Goal: Information Seeking & Learning: Learn about a topic

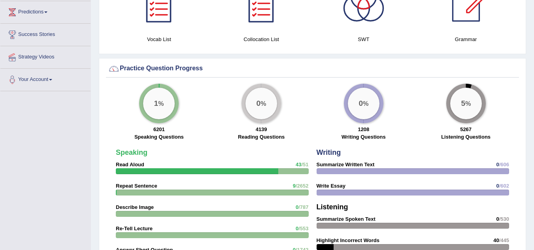
scroll to position [514, 0]
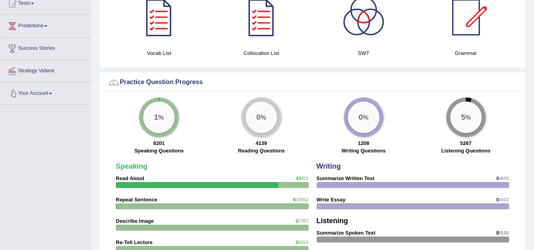
click at [45, 96] on link "Your Account" at bounding box center [45, 93] width 90 height 20
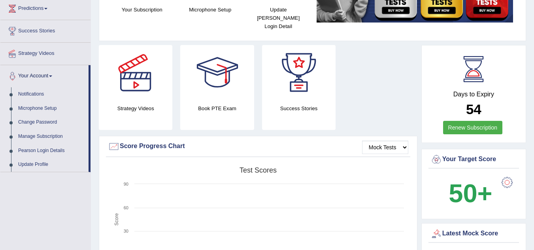
scroll to position [92, 0]
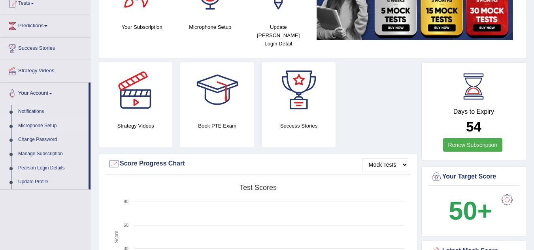
click at [38, 125] on link "Microphone Setup" at bounding box center [52, 126] width 74 height 14
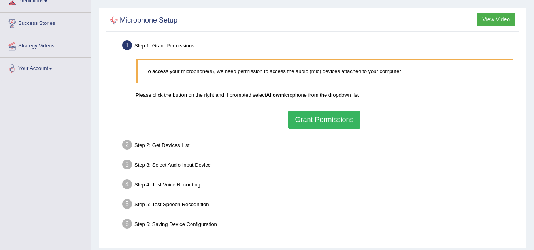
scroll to position [119, 0]
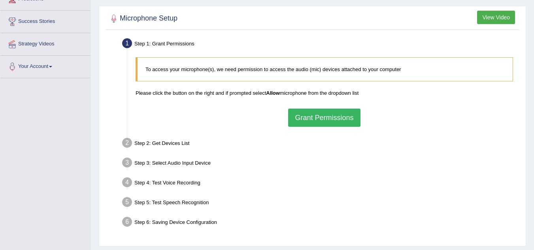
click at [329, 117] on button "Grant Permissions" at bounding box center [324, 118] width 72 height 18
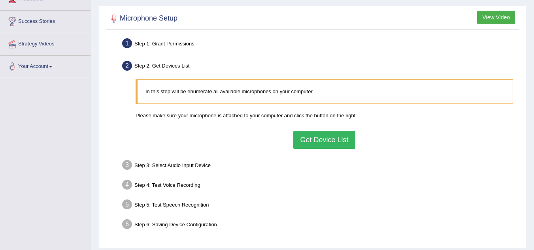
click at [316, 136] on button "Get Device List" at bounding box center [324, 140] width 62 height 18
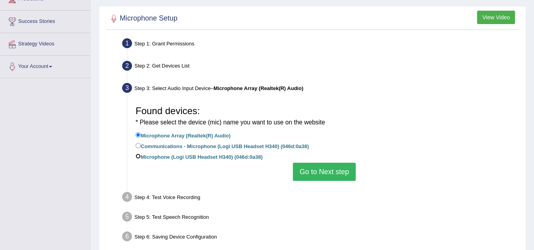
click at [139, 157] on input "Microphone (Logi USB Headset H340) (046d:0a38)" at bounding box center [138, 156] width 5 height 5
radio input "true"
click at [311, 173] on button "Go to Next step" at bounding box center [324, 172] width 63 height 18
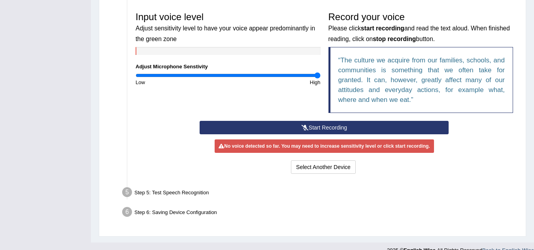
scroll to position [237, 0]
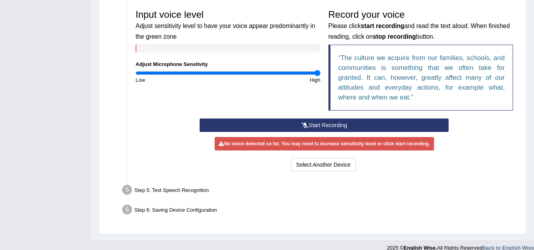
click at [326, 124] on button "Start Recording" at bounding box center [324, 125] width 249 height 13
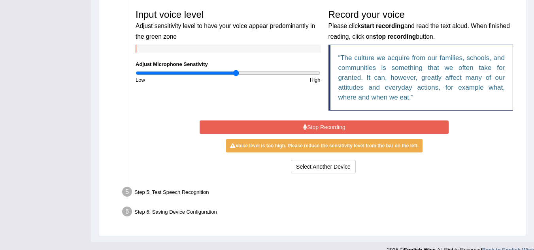
click at [237, 73] on input "range" at bounding box center [228, 73] width 185 height 6
click at [200, 73] on input "range" at bounding box center [228, 73] width 185 height 6
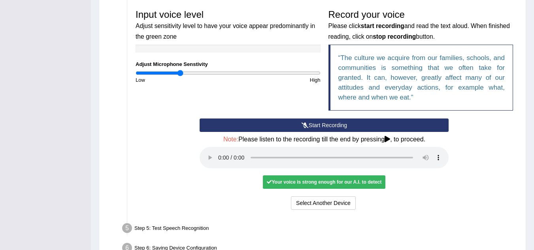
click at [181, 73] on input "range" at bounding box center [228, 73] width 185 height 6
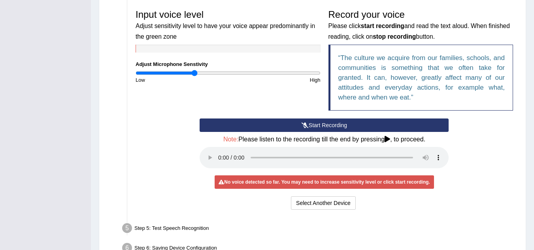
click at [194, 73] on input "range" at bounding box center [228, 73] width 185 height 6
click at [268, 126] on button "Start Recording" at bounding box center [324, 125] width 249 height 13
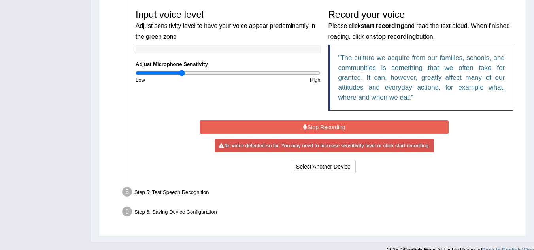
click at [181, 73] on input "range" at bounding box center [228, 73] width 185 height 6
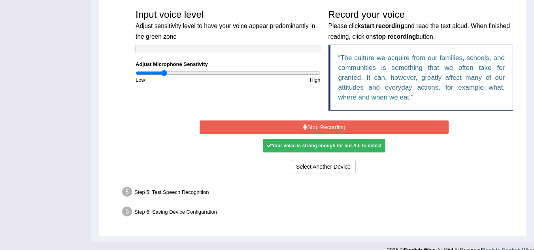
click at [164, 73] on input "range" at bounding box center [228, 73] width 185 height 6
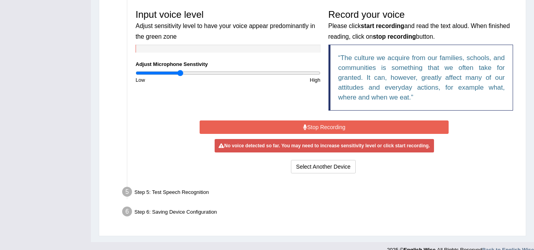
type input "0.48"
click at [180, 71] on input "range" at bounding box center [228, 73] width 185 height 6
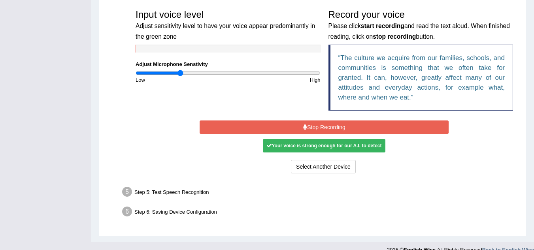
click at [336, 126] on button "Stop Recording" at bounding box center [324, 127] width 249 height 13
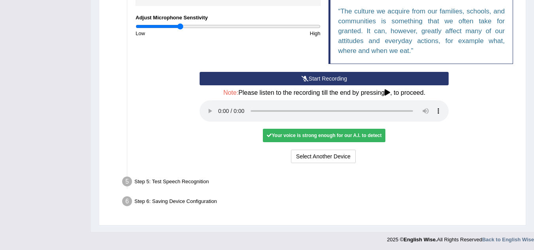
scroll to position [285, 0]
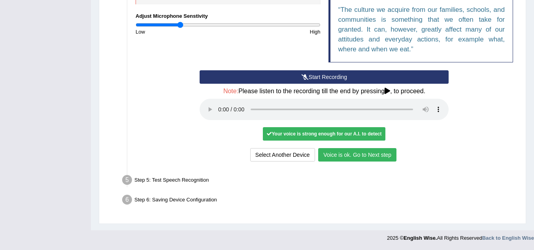
click at [369, 157] on button "Voice is ok. Go to Next step" at bounding box center [357, 154] width 78 height 13
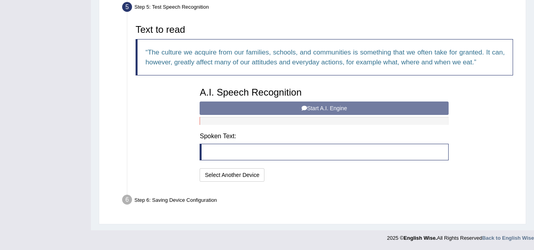
scroll to position [244, 0]
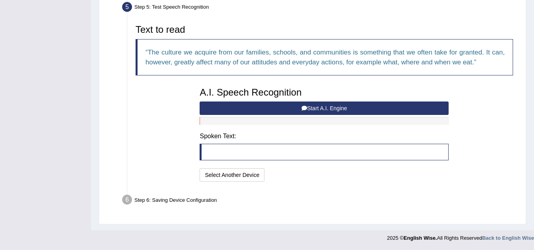
click at [322, 108] on button "Start A.I. Engine" at bounding box center [324, 108] width 249 height 13
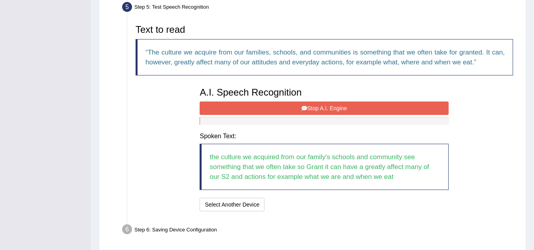
click at [333, 108] on button "Stop A.I. Engine" at bounding box center [324, 108] width 249 height 13
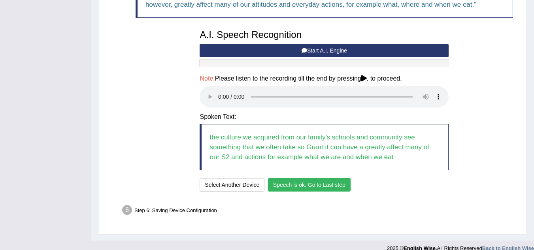
scroll to position [312, 0]
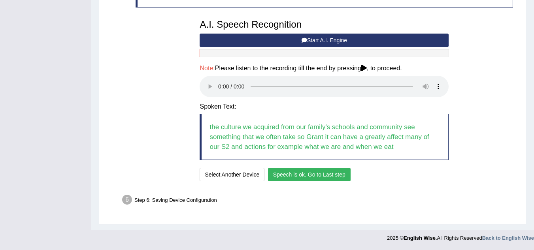
click at [300, 173] on button "Speech is ok. Go to Last step" at bounding box center [309, 174] width 83 height 13
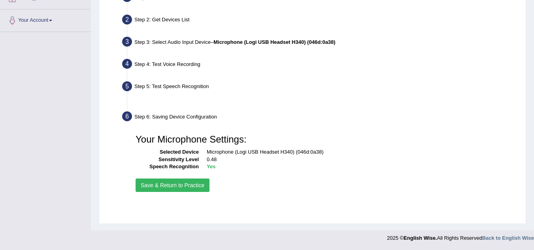
scroll to position [165, 0]
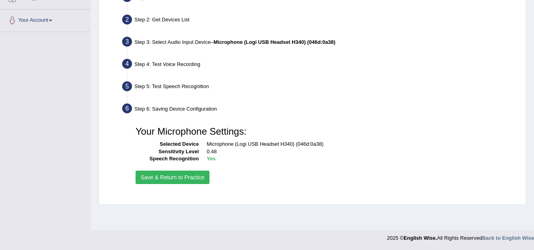
click at [160, 183] on button "Save & Return to Practice" at bounding box center [173, 177] width 74 height 13
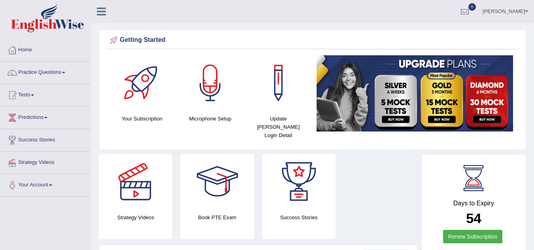
click at [381, 11] on ul "Indika Amuwala idangodage Toggle navigation Username: Indika2025 Access Type: O…" at bounding box center [379, 11] width 310 height 23
click at [63, 75] on link "Practice Questions" at bounding box center [45, 72] width 90 height 20
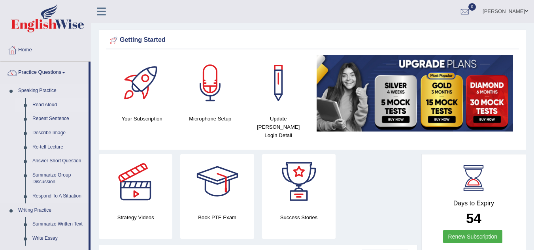
click at [53, 104] on link "Read Aloud" at bounding box center [59, 105] width 60 height 14
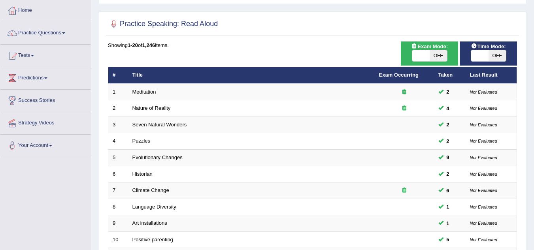
click at [436, 56] on span "OFF" at bounding box center [438, 55] width 17 height 11
checkbox input "true"
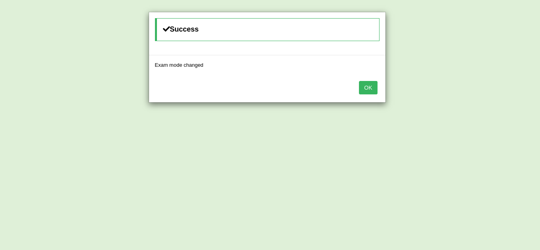
click at [375, 87] on button "OK" at bounding box center [368, 87] width 18 height 13
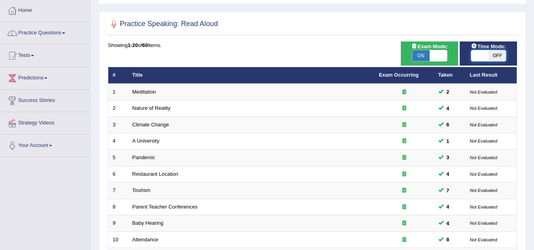
click at [476, 53] on span at bounding box center [479, 55] width 17 height 11
checkbox input "true"
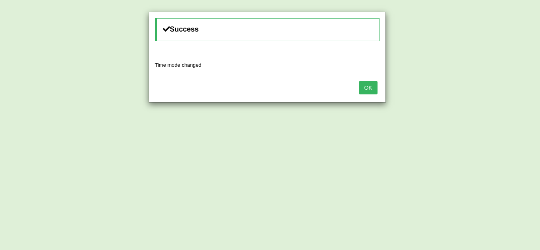
click at [372, 90] on button "OK" at bounding box center [368, 87] width 18 height 13
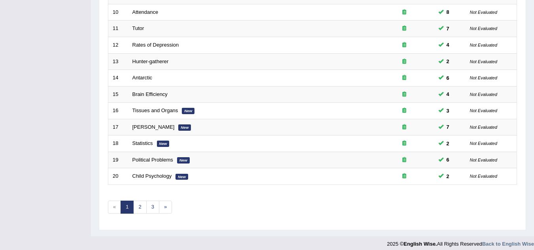
scroll to position [273, 0]
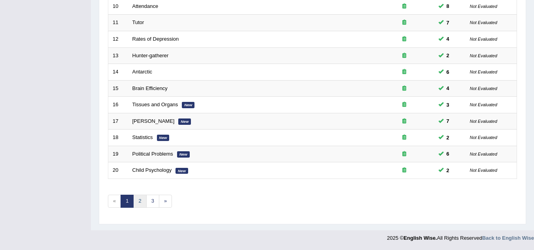
click at [138, 200] on link "2" at bounding box center [139, 201] width 13 height 13
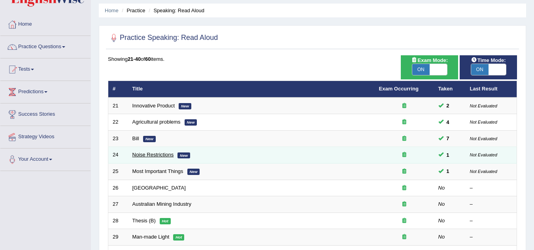
scroll to position [40, 0]
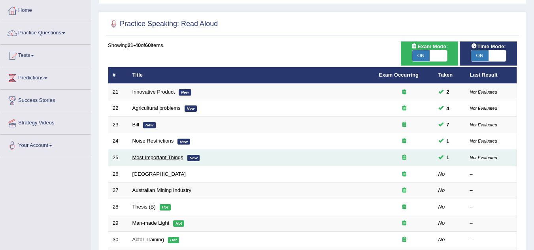
click at [173, 159] on link "Most Important Things" at bounding box center [157, 158] width 51 height 6
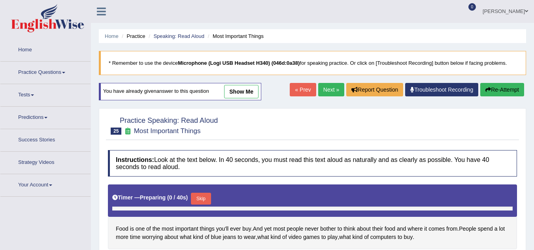
click at [241, 92] on link "show me" at bounding box center [241, 91] width 34 height 13
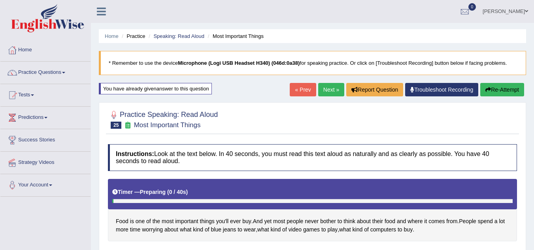
click at [320, 90] on link "Next »" at bounding box center [331, 89] width 26 height 13
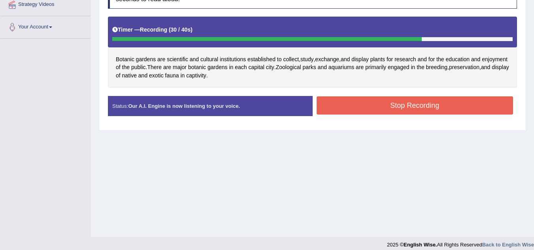
click at [433, 105] on button "Stop Recording" at bounding box center [415, 105] width 197 height 18
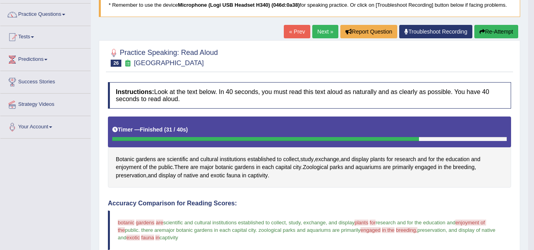
scroll to position [40, 0]
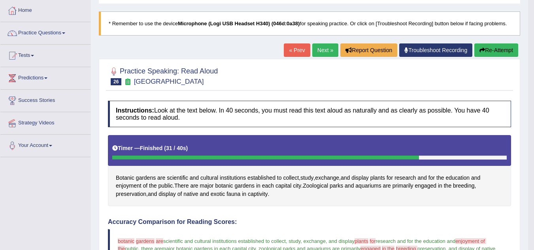
click at [499, 51] on button "Re-Attempt" at bounding box center [496, 49] width 44 height 13
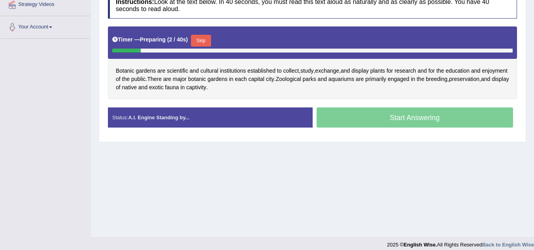
click at [201, 41] on button "Skip" at bounding box center [201, 41] width 20 height 12
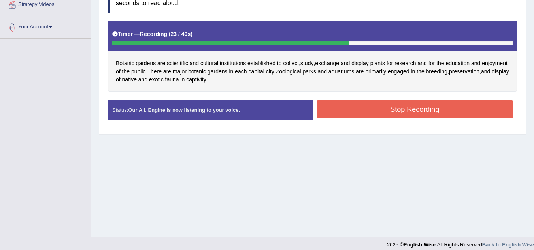
click at [409, 107] on button "Stop Recording" at bounding box center [415, 109] width 197 height 18
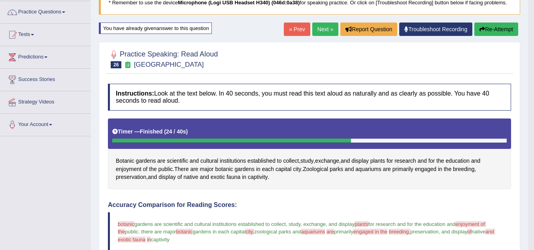
scroll to position [79, 0]
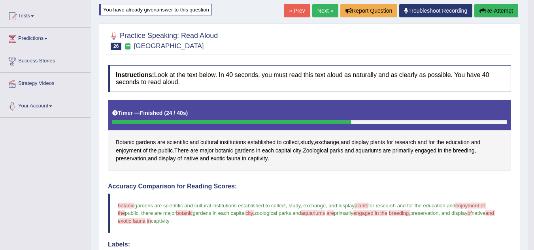
click at [488, 13] on button "Re-Attempt" at bounding box center [496, 10] width 44 height 13
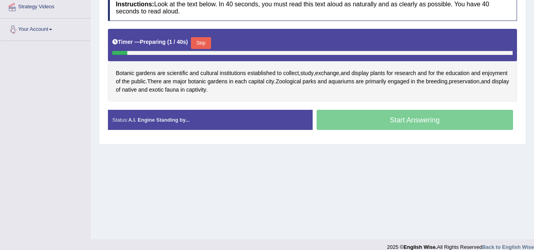
scroll to position [158, 0]
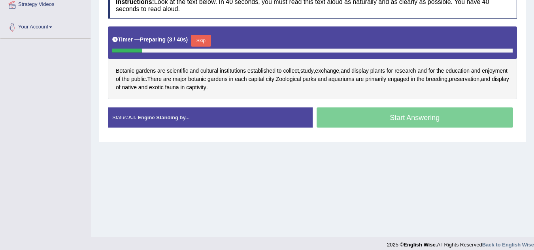
click at [210, 37] on button "Skip" at bounding box center [201, 41] width 20 height 12
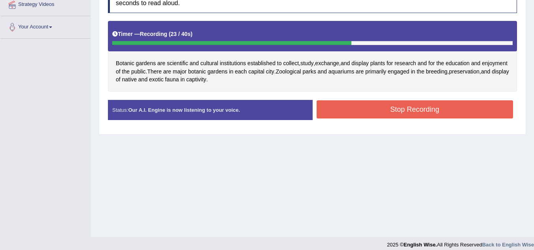
click at [352, 109] on button "Stop Recording" at bounding box center [415, 109] width 197 height 18
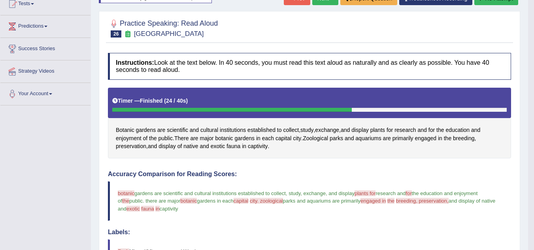
scroll to position [79, 0]
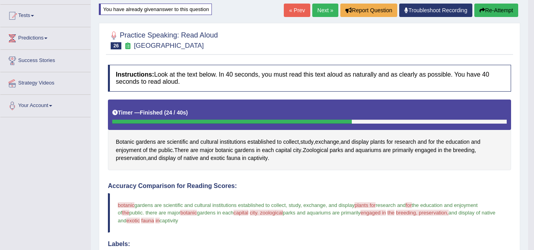
click at [495, 11] on button "Re-Attempt" at bounding box center [496, 10] width 44 height 13
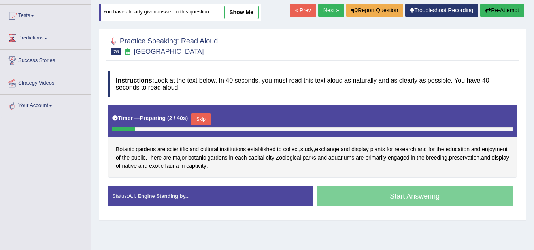
click at [211, 118] on button "Skip" at bounding box center [201, 119] width 20 height 12
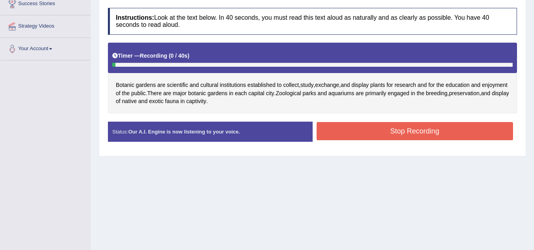
scroll to position [158, 0]
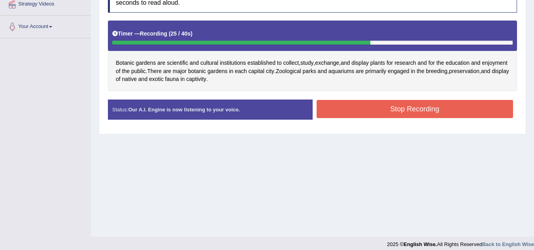
click at [458, 112] on button "Stop Recording" at bounding box center [415, 109] width 197 height 18
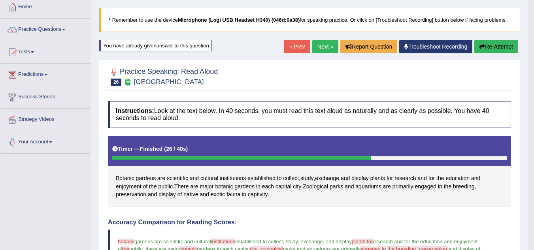
scroll to position [40, 0]
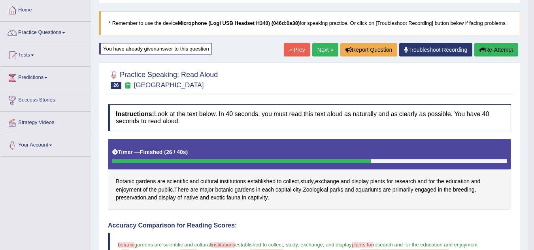
click at [488, 45] on button "Re-Attempt" at bounding box center [496, 49] width 44 height 13
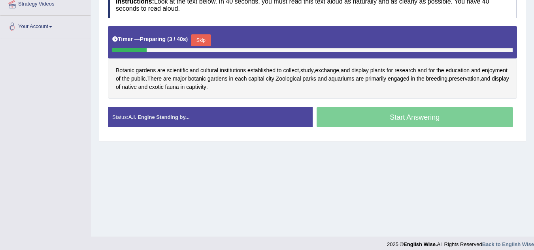
click at [205, 39] on button "Skip" at bounding box center [201, 40] width 20 height 12
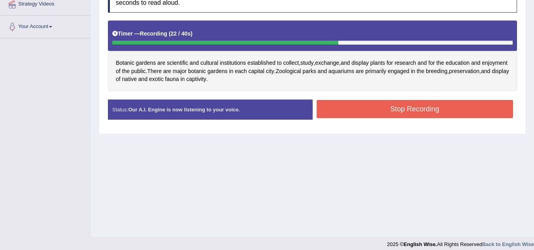
click at [362, 100] on button "Stop Recording" at bounding box center [415, 109] width 197 height 18
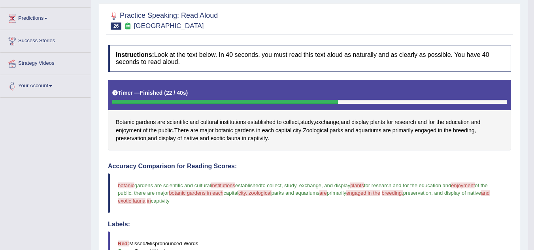
scroll to position [79, 0]
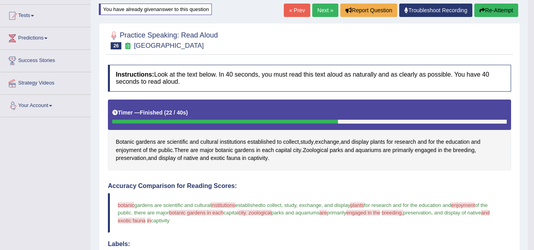
click at [50, 111] on link "Your Account" at bounding box center [45, 105] width 90 height 20
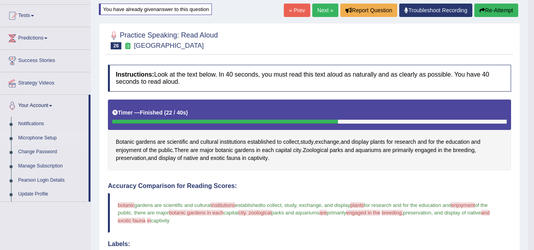
click at [55, 138] on link "Microphone Setup" at bounding box center [52, 138] width 74 height 14
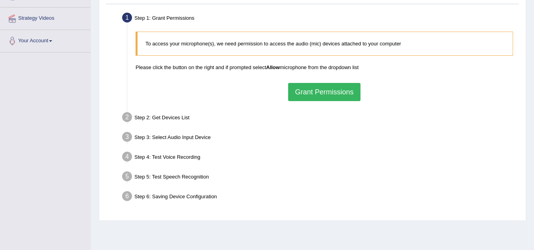
scroll to position [158, 0]
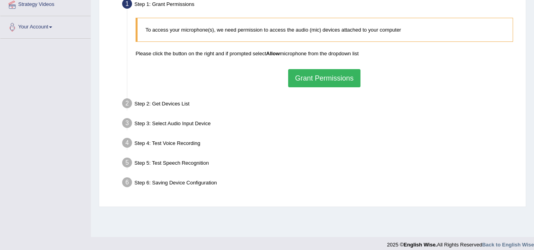
click at [323, 75] on button "Grant Permissions" at bounding box center [324, 78] width 72 height 18
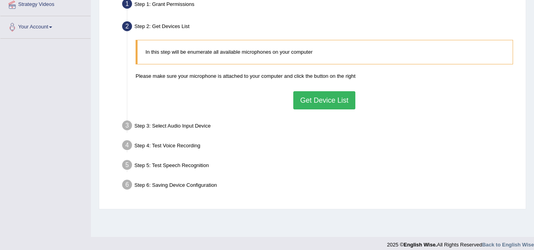
click at [308, 101] on button "Get Device List" at bounding box center [324, 100] width 62 height 18
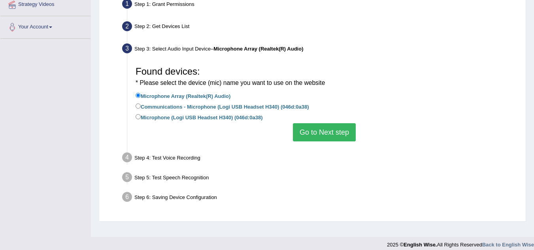
click at [175, 117] on label "Microphone (Logi USB Headset H340) (046d:0a38)" at bounding box center [199, 117] width 127 height 9
click at [141, 117] on input "Microphone (Logi USB Headset H340) (046d:0a38)" at bounding box center [138, 116] width 5 height 5
radio input "true"
click at [340, 133] on button "Go to Next step" at bounding box center [324, 132] width 63 height 18
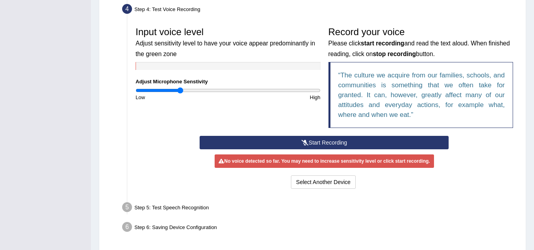
scroll to position [237, 0]
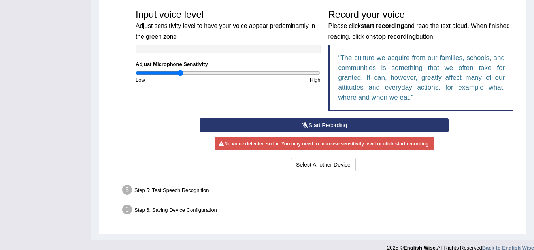
click at [289, 127] on button "Start Recording" at bounding box center [324, 125] width 249 height 13
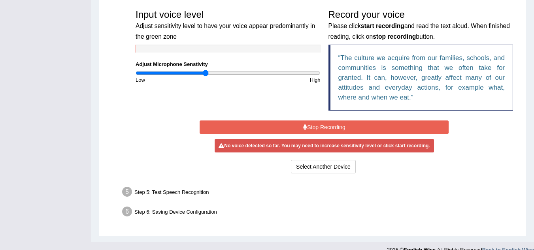
type input "0.76"
click at [205, 72] on input "range" at bounding box center [228, 73] width 185 height 6
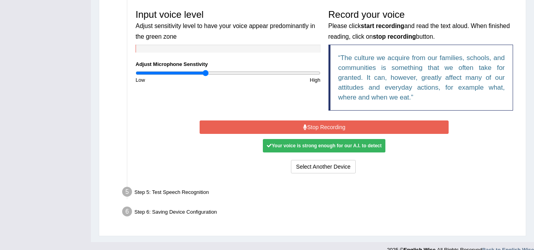
click at [295, 126] on button "Stop Recording" at bounding box center [324, 127] width 249 height 13
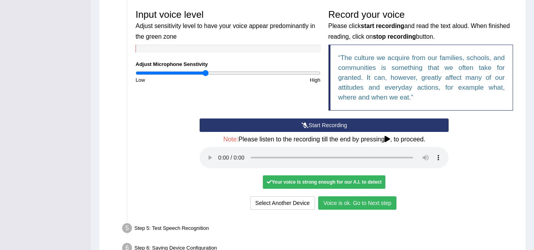
click at [336, 204] on button "Voice is ok. Go to Next step" at bounding box center [357, 202] width 78 height 13
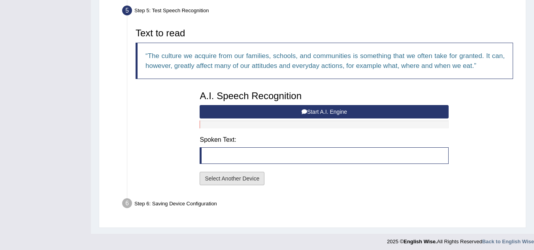
scroll to position [244, 0]
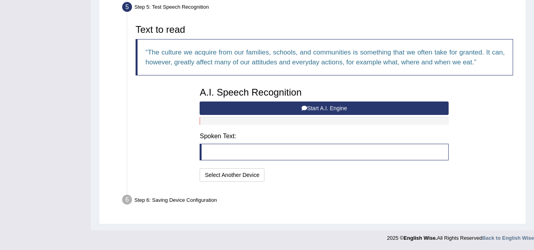
click at [246, 106] on button "Start A.I. Engine" at bounding box center [324, 108] width 249 height 13
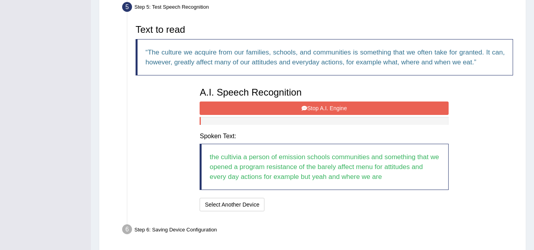
click at [246, 107] on button "Stop A.I. Engine" at bounding box center [324, 108] width 249 height 13
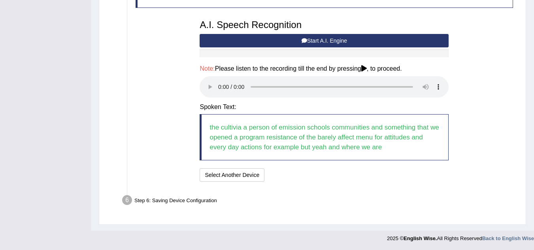
scroll to position [312, 0]
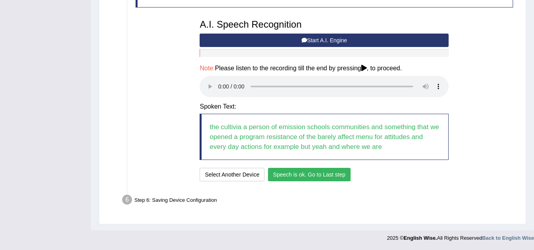
click at [332, 175] on button "Speech is ok. Go to Last step" at bounding box center [309, 174] width 83 height 13
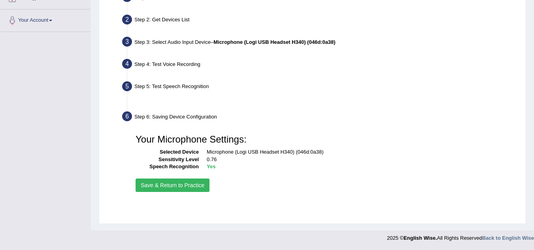
scroll to position [165, 0]
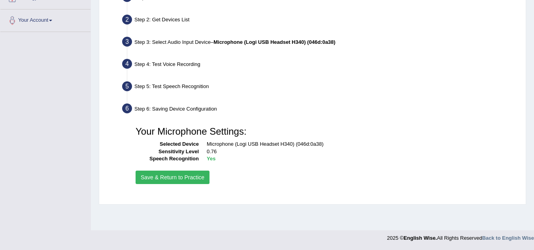
click at [192, 178] on button "Save & Return to Practice" at bounding box center [173, 177] width 74 height 13
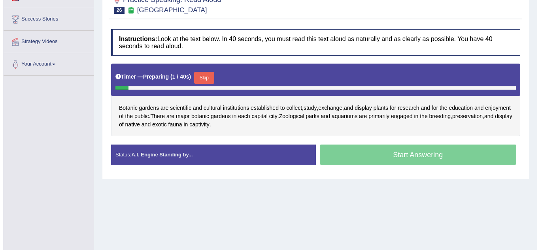
scroll to position [158, 0]
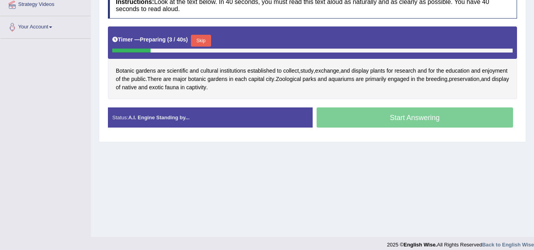
click at [203, 42] on button "Skip" at bounding box center [201, 41] width 20 height 12
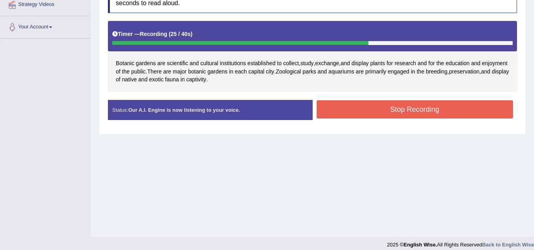
click at [439, 106] on button "Stop Recording" at bounding box center [415, 109] width 197 height 18
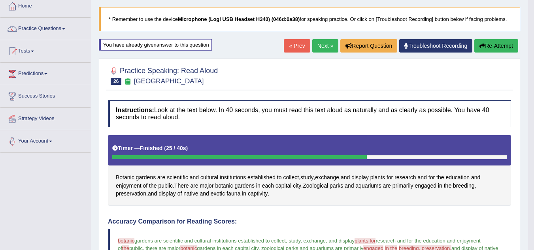
scroll to position [40, 0]
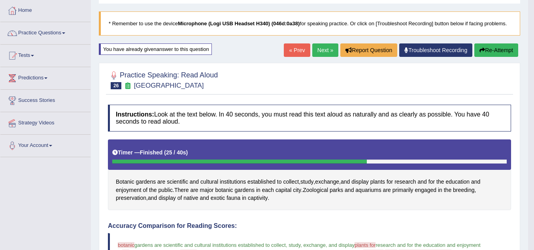
click at [322, 47] on link "Next »" at bounding box center [325, 49] width 26 height 13
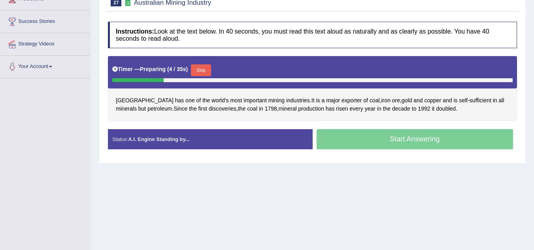
scroll to position [158, 0]
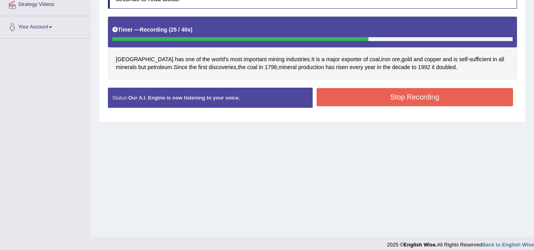
click at [387, 100] on button "Stop Recording" at bounding box center [415, 97] width 197 height 18
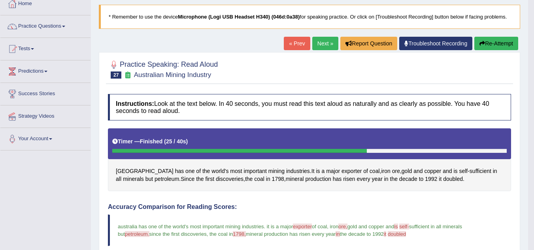
scroll to position [40, 0]
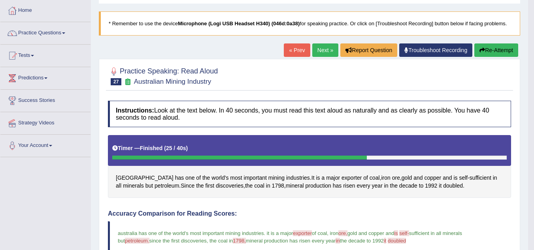
click at [497, 48] on button "Re-Attempt" at bounding box center [496, 49] width 44 height 13
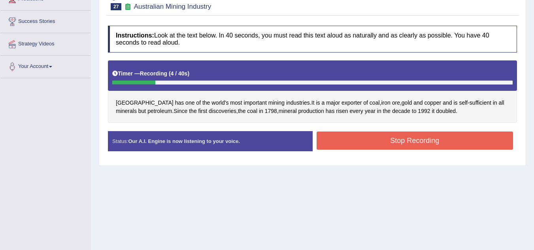
click at [377, 143] on button "Stop Recording" at bounding box center [415, 141] width 197 height 18
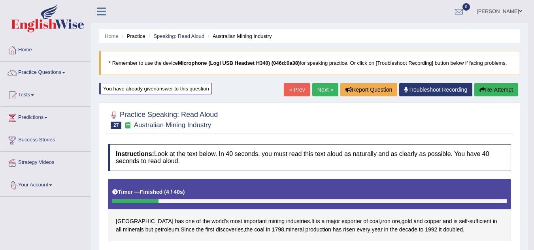
click at [498, 88] on button "Re-Attempt" at bounding box center [496, 89] width 44 height 13
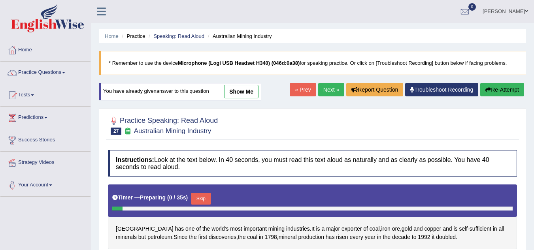
scroll to position [119, 0]
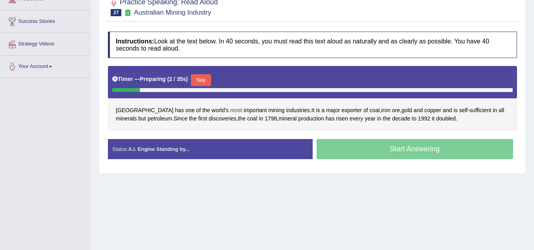
click at [204, 78] on button "Skip" at bounding box center [201, 80] width 20 height 12
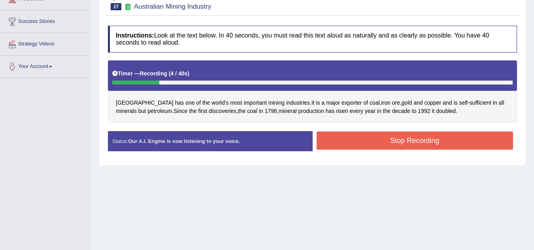
click at [348, 143] on button "Stop Recording" at bounding box center [415, 141] width 197 height 18
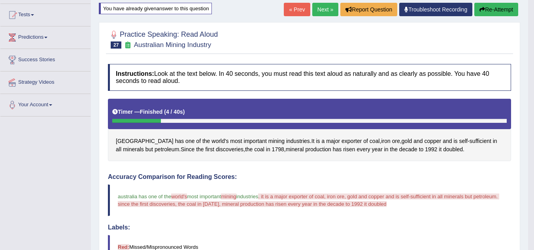
scroll to position [79, 0]
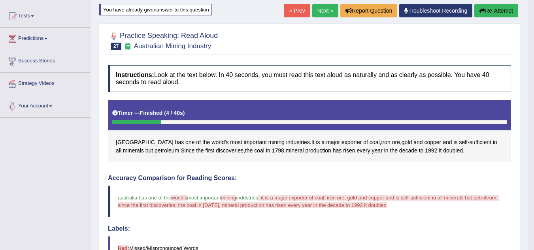
click at [483, 13] on icon "button" at bounding box center [482, 11] width 6 height 6
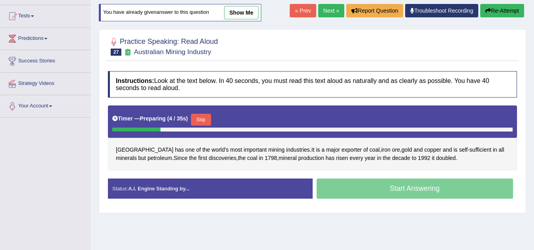
click at [201, 123] on button "Skip" at bounding box center [201, 120] width 20 height 12
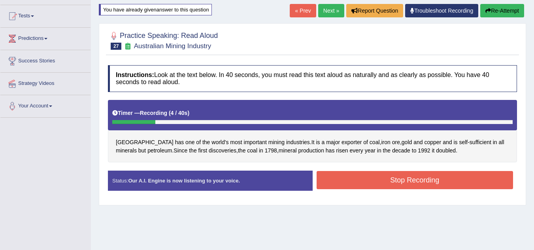
click at [366, 182] on button "Stop Recording" at bounding box center [415, 180] width 197 height 18
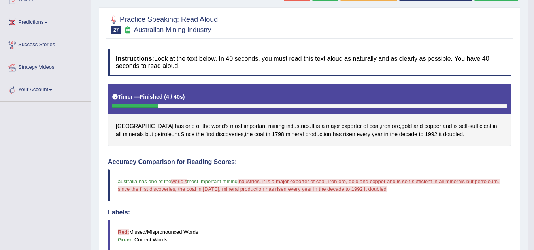
scroll to position [40, 0]
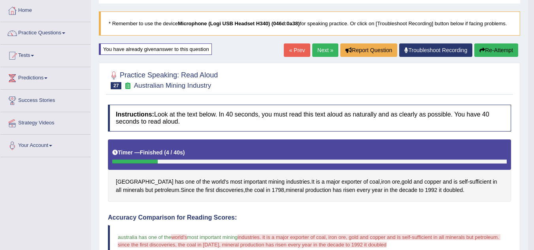
click at [496, 54] on button "Re-Attempt" at bounding box center [496, 49] width 44 height 13
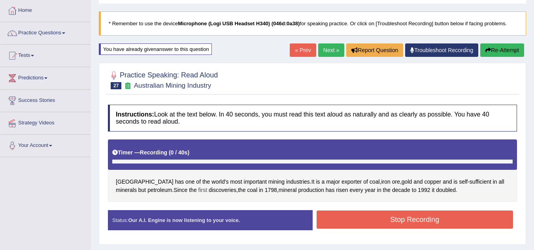
scroll to position [40, 0]
click at [348, 228] on button "Stop Recording" at bounding box center [415, 220] width 197 height 18
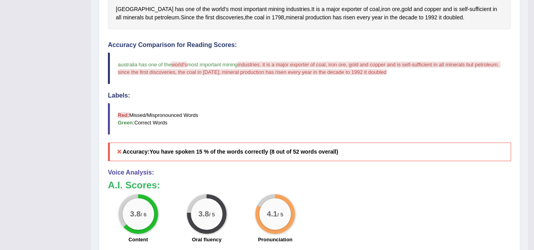
scroll to position [79, 0]
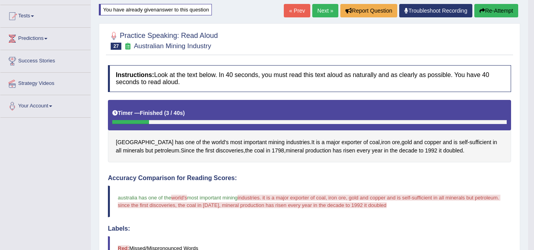
click at [491, 11] on button "Re-Attempt" at bounding box center [496, 10] width 44 height 13
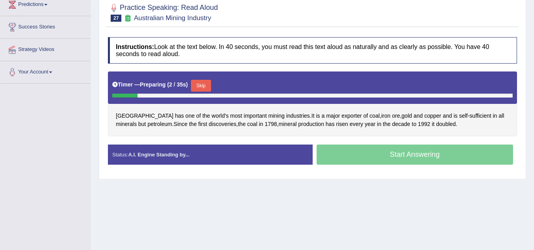
click at [203, 88] on button "Skip" at bounding box center [201, 86] width 20 height 12
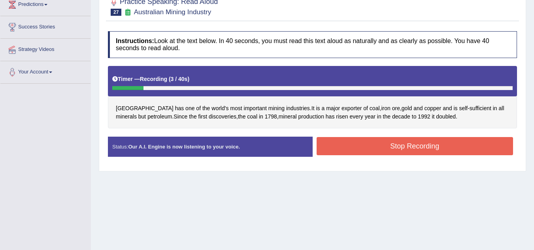
click at [399, 145] on button "Stop Recording" at bounding box center [415, 146] width 197 height 18
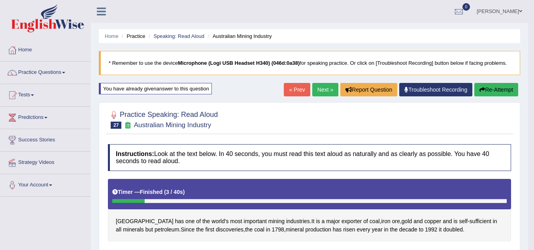
click at [503, 88] on button "Re-Attempt" at bounding box center [496, 89] width 44 height 13
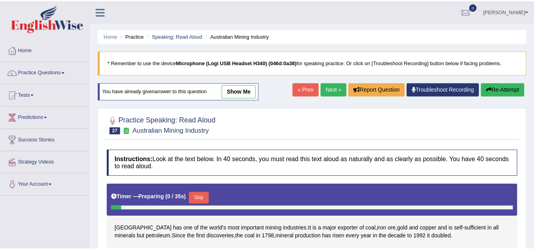
scroll to position [30, 0]
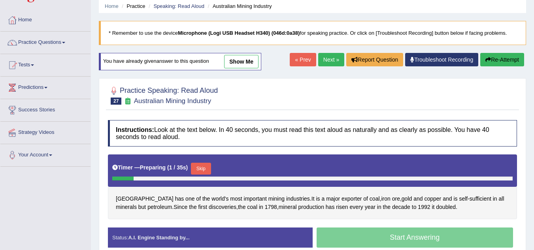
click at [205, 163] on button "Skip" at bounding box center [201, 169] width 20 height 12
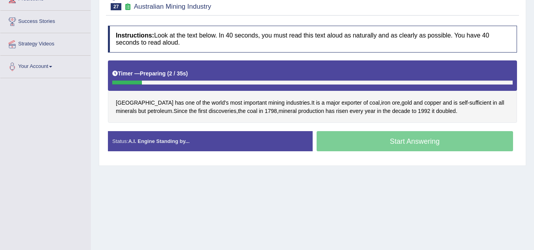
scroll to position [0, 0]
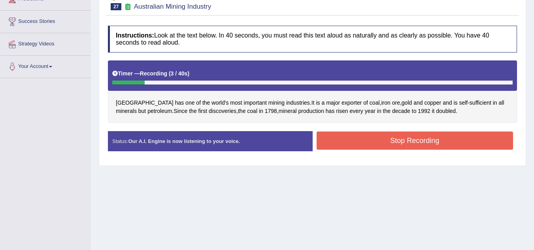
drag, startPoint x: 375, startPoint y: 146, endPoint x: 376, endPoint y: 152, distance: 5.7
click at [376, 152] on div "Stop Recording" at bounding box center [415, 142] width 205 height 20
click at [375, 151] on div "Stop Recording" at bounding box center [415, 142] width 205 height 20
click at [370, 143] on button "Stop Recording" at bounding box center [415, 141] width 197 height 18
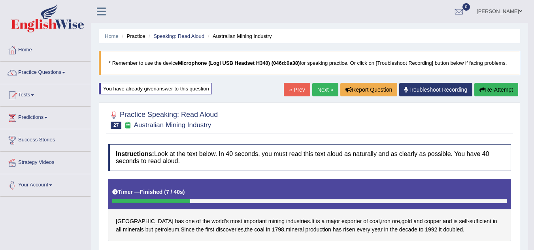
click at [482, 91] on icon "button" at bounding box center [482, 90] width 6 height 6
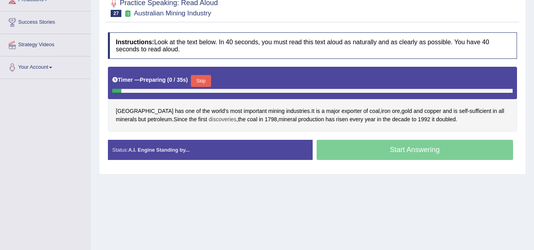
scroll to position [119, 0]
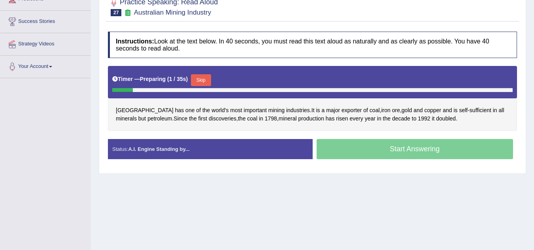
click at [205, 83] on button "Skip" at bounding box center [201, 80] width 20 height 12
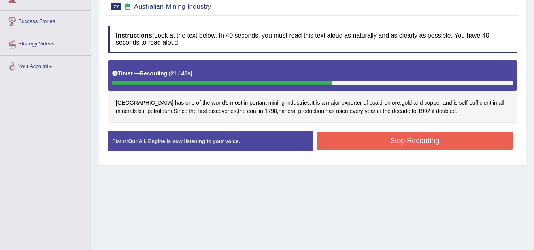
click at [383, 141] on button "Stop Recording" at bounding box center [415, 141] width 197 height 18
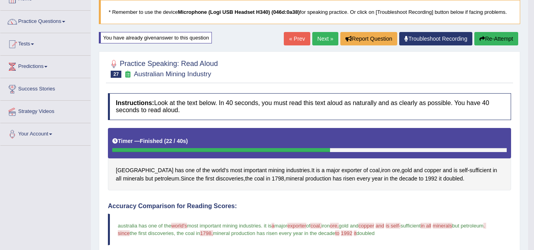
scroll to position [40, 0]
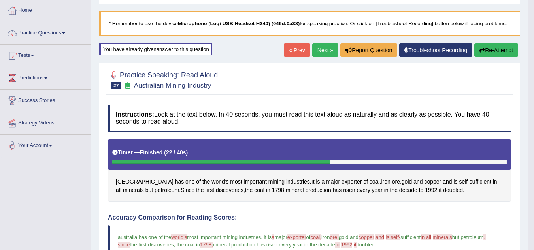
click at [498, 46] on button "Re-Attempt" at bounding box center [496, 49] width 44 height 13
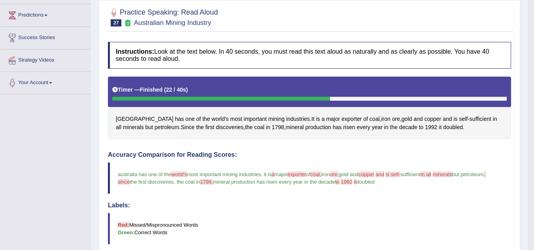
scroll to position [119, 0]
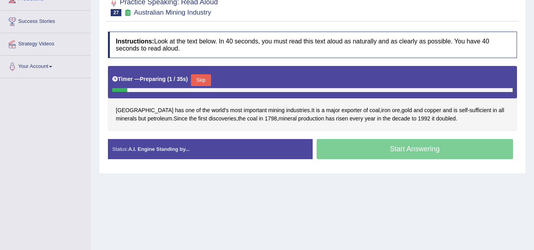
click at [205, 85] on button "Skip" at bounding box center [201, 80] width 20 height 12
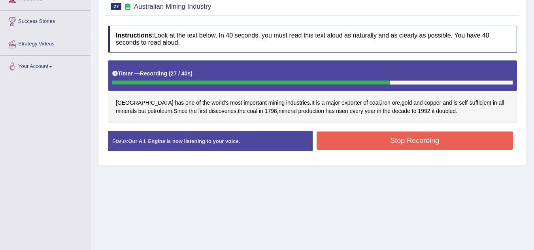
click at [392, 141] on button "Stop Recording" at bounding box center [415, 141] width 197 height 18
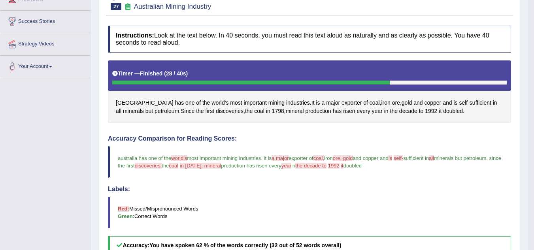
drag, startPoint x: 115, startPoint y: 96, endPoint x: 440, endPoint y: 117, distance: 325.8
click at [440, 117] on div "Australia has one of the world's most important mining industries . It is a maj…" at bounding box center [309, 91] width 403 height 63
drag, startPoint x: 116, startPoint y: 151, endPoint x: 199, endPoint y: 170, distance: 85.4
click at [199, 170] on blockquote "australia has one of the world's world most important mining industries . it is…" at bounding box center [309, 162] width 403 height 32
drag, startPoint x: 112, startPoint y: 96, endPoint x: 166, endPoint y: 116, distance: 57.5
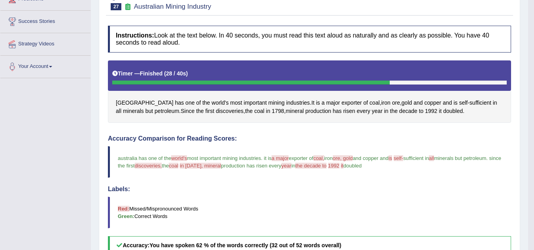
click at [166, 116] on div "Australia has one of the world's most important mining industries . It is a maj…" at bounding box center [309, 91] width 403 height 63
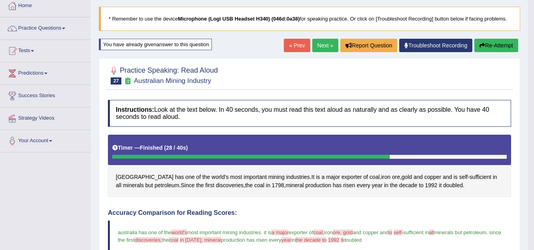
scroll to position [40, 0]
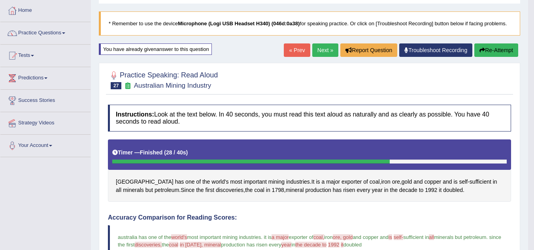
click at [483, 45] on button "Re-Attempt" at bounding box center [496, 49] width 44 height 13
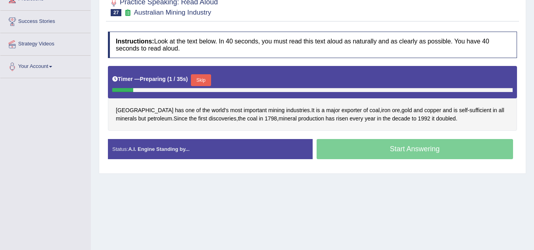
click at [209, 79] on button "Skip" at bounding box center [201, 80] width 20 height 12
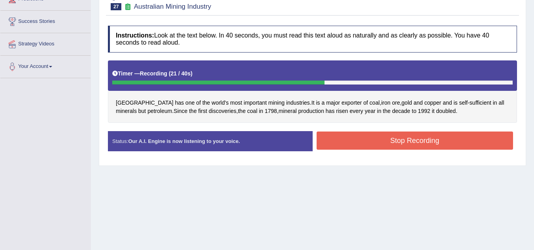
click at [382, 141] on button "Stop Recording" at bounding box center [415, 141] width 197 height 18
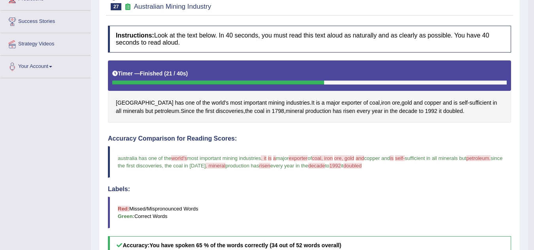
scroll to position [0, 0]
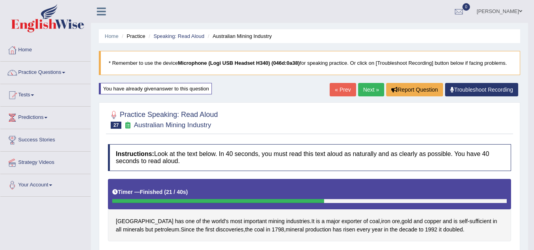
click at [371, 90] on link "Next »" at bounding box center [371, 89] width 26 height 13
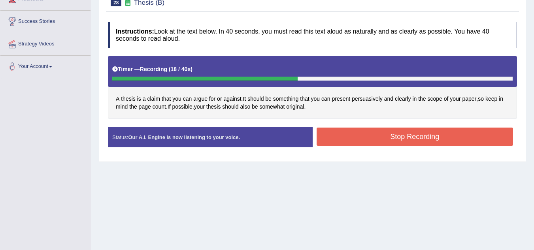
click at [353, 136] on button "Stop Recording" at bounding box center [415, 137] width 197 height 18
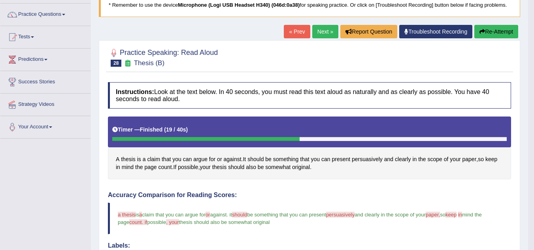
scroll to position [40, 0]
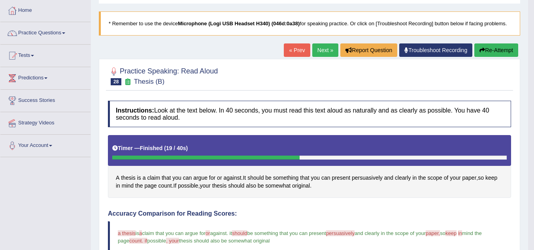
click at [316, 53] on link "Next »" at bounding box center [325, 49] width 26 height 13
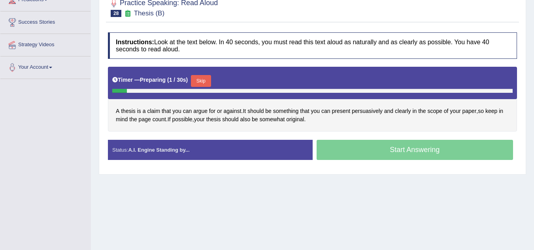
scroll to position [119, 0]
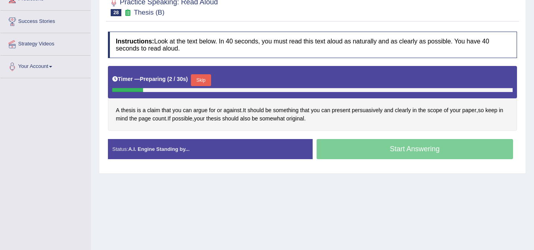
click at [211, 82] on button "Skip" at bounding box center [201, 80] width 20 height 12
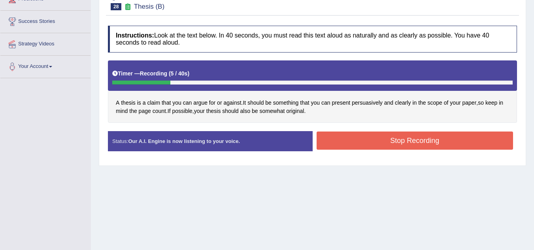
click at [360, 141] on button "Stop Recording" at bounding box center [415, 141] width 197 height 18
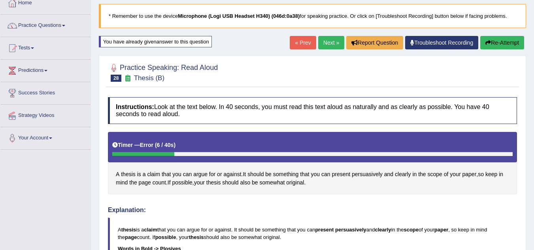
scroll to position [7, 0]
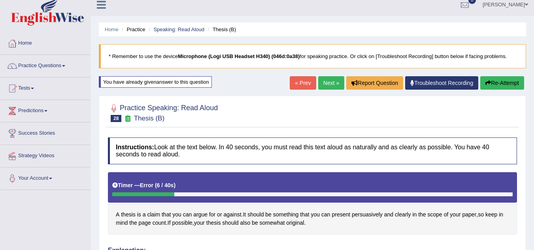
click at [491, 81] on button "Re-Attempt" at bounding box center [502, 82] width 44 height 13
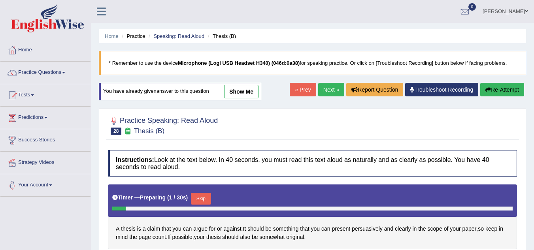
scroll to position [125, 0]
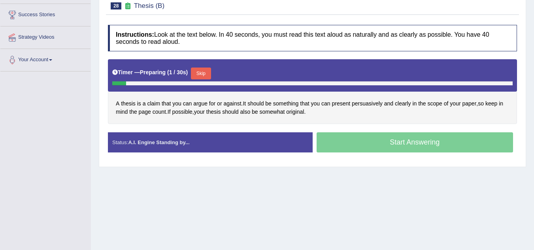
click at [202, 80] on div "Skip" at bounding box center [201, 75] width 20 height 14
click at [201, 75] on button "Skip" at bounding box center [201, 74] width 20 height 12
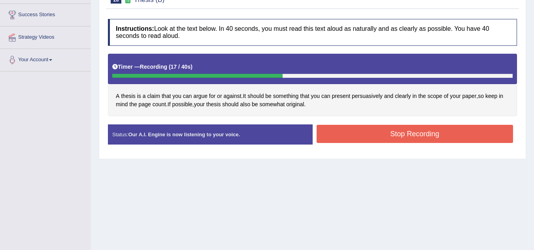
click at [355, 132] on button "Stop Recording" at bounding box center [415, 134] width 197 height 18
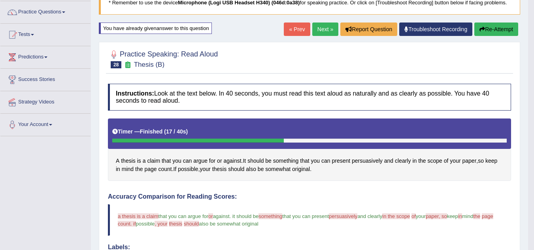
scroll to position [46, 0]
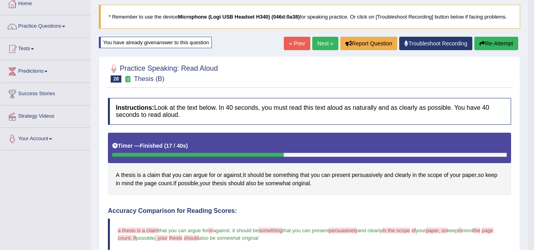
click at [499, 44] on button "Re-Attempt" at bounding box center [496, 43] width 44 height 13
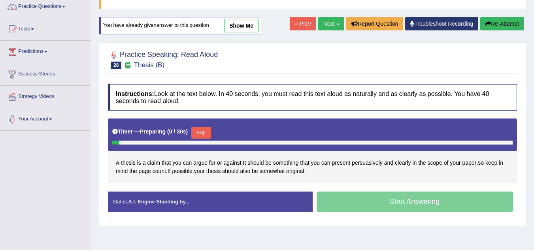
scroll to position [86, 0]
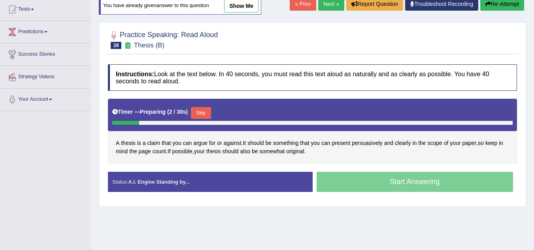
click at [207, 113] on button "Skip" at bounding box center [201, 113] width 20 height 12
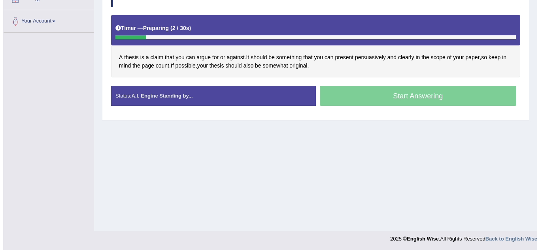
scroll to position [165, 0]
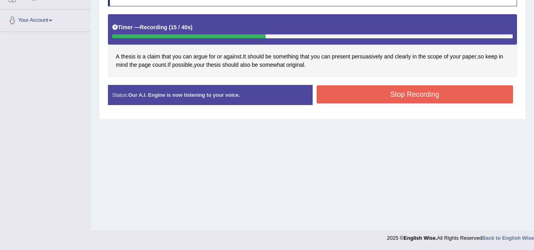
click at [371, 89] on button "Stop Recording" at bounding box center [415, 94] width 197 height 18
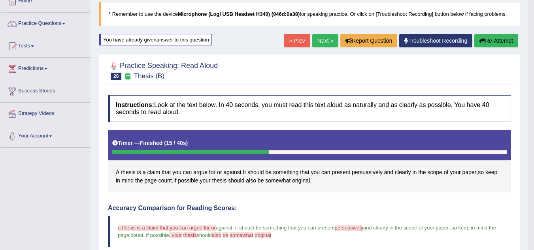
scroll to position [46, 0]
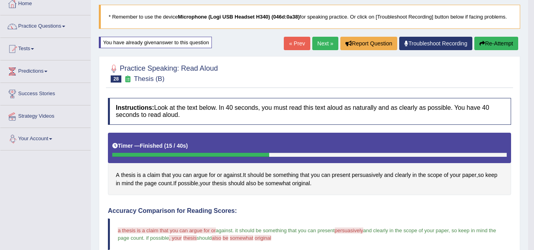
click at [315, 41] on link "Next »" at bounding box center [325, 43] width 26 height 13
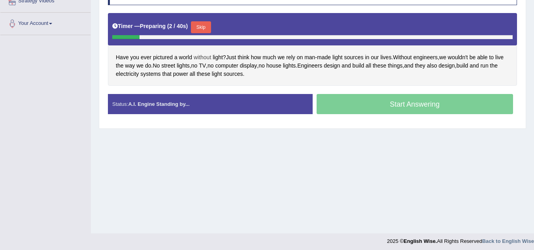
scroll to position [165, 0]
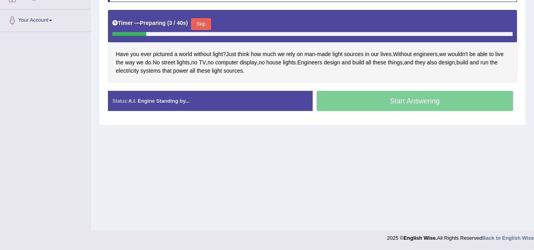
click at [209, 28] on button "Skip" at bounding box center [201, 24] width 20 height 12
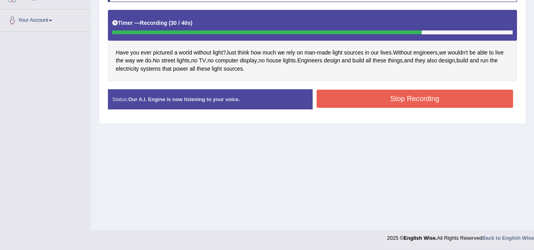
click at [335, 96] on button "Stop Recording" at bounding box center [415, 99] width 197 height 18
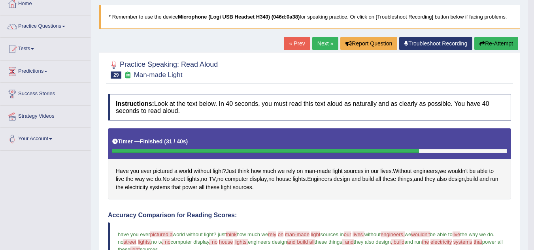
scroll to position [86, 0]
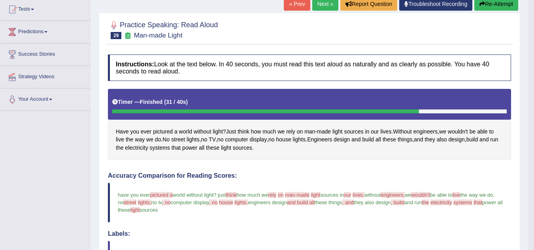
click at [489, 6] on button "Re-Attempt" at bounding box center [496, 3] width 44 height 13
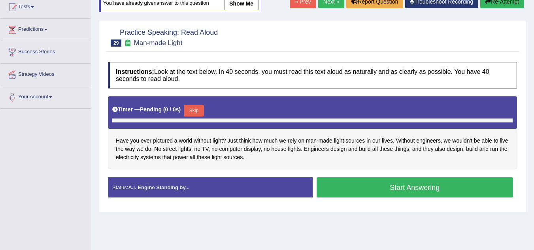
scroll to position [128, 0]
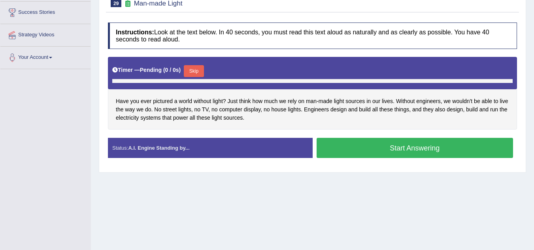
click at [194, 72] on button "Skip" at bounding box center [194, 71] width 20 height 12
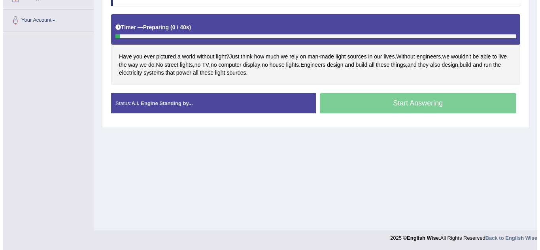
scroll to position [0, 0]
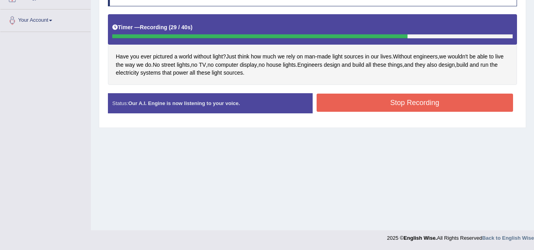
click at [336, 103] on button "Stop Recording" at bounding box center [415, 103] width 197 height 18
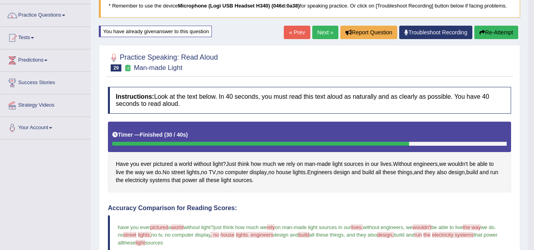
scroll to position [56, 0]
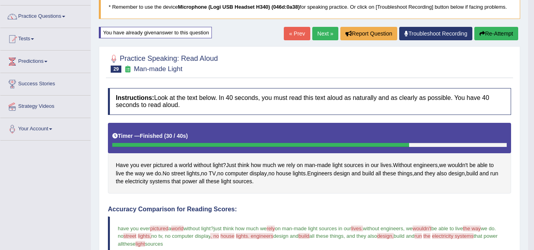
click at [505, 35] on button "Re-Attempt" at bounding box center [496, 33] width 44 height 13
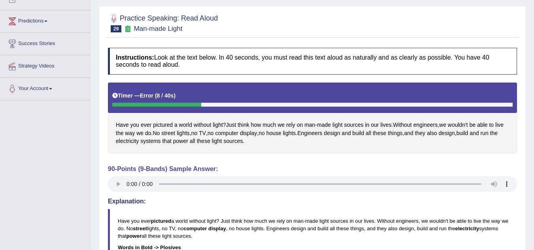
scroll to position [56, 0]
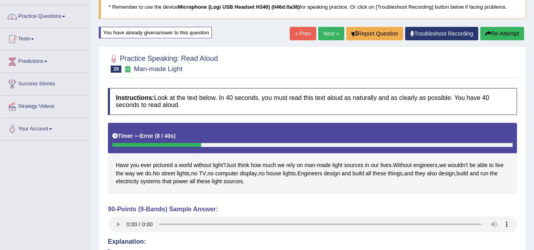
click at [502, 34] on button "Re-Attempt" at bounding box center [502, 33] width 44 height 13
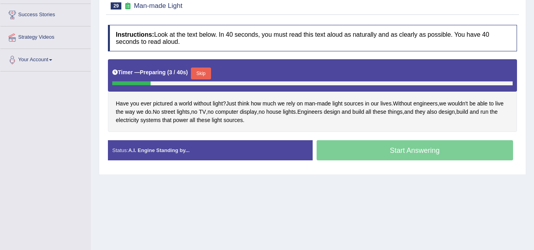
click at [203, 75] on button "Skip" at bounding box center [201, 74] width 20 height 12
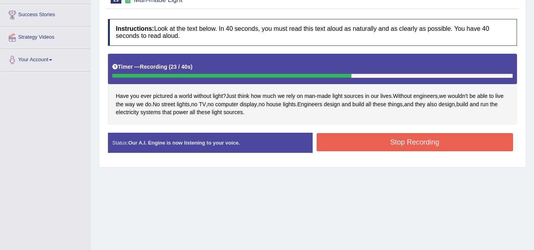
click at [328, 136] on button "Stop Recording" at bounding box center [415, 142] width 197 height 18
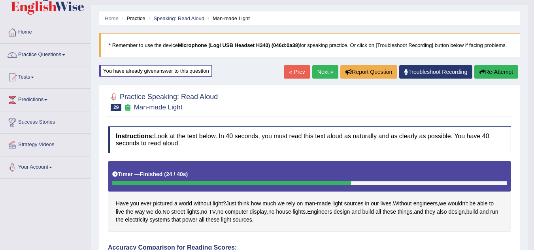
scroll to position [7, 0]
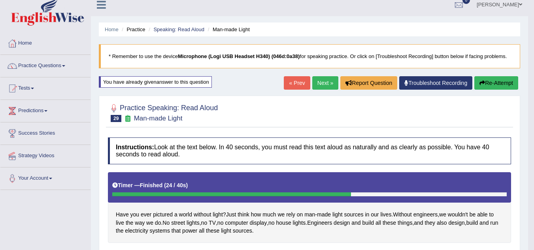
click at [316, 83] on link "Next »" at bounding box center [325, 82] width 26 height 13
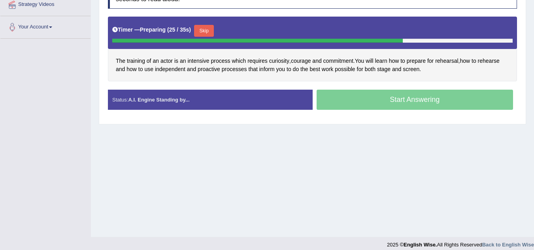
click at [202, 30] on button "Skip" at bounding box center [204, 31] width 20 height 12
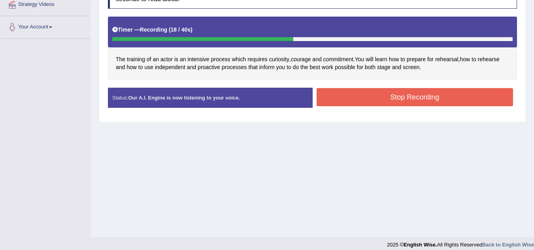
click at [419, 97] on button "Stop Recording" at bounding box center [415, 97] width 197 height 18
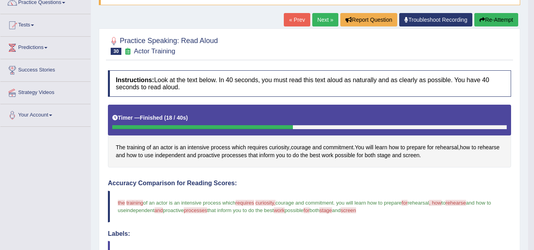
scroll to position [40, 0]
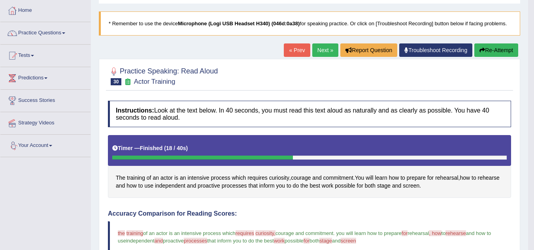
click at [313, 52] on link "Next »" at bounding box center [325, 49] width 26 height 13
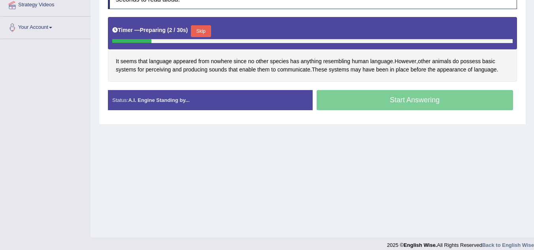
scroll to position [165, 0]
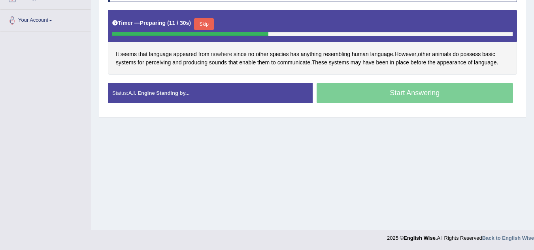
click at [226, 53] on span "nowhere" at bounding box center [221, 54] width 21 height 8
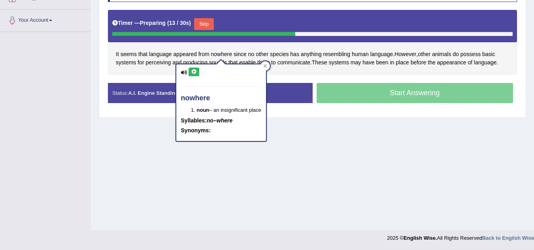
click at [193, 72] on icon at bounding box center [194, 72] width 6 height 5
click at [194, 73] on icon at bounding box center [194, 72] width 6 height 5
click at [97, 66] on div "Home Practice Speaking: Read Aloud Language Appearance * Remember to use the de…" at bounding box center [312, 32] width 443 height 395
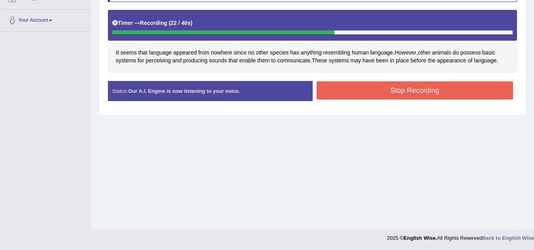
drag, startPoint x: 406, startPoint y: 90, endPoint x: 400, endPoint y: 92, distance: 5.9
click at [405, 92] on button "Stop Recording" at bounding box center [415, 90] width 197 height 18
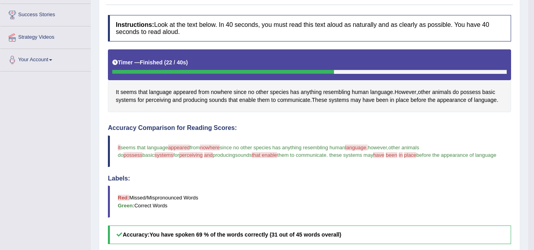
scroll to position [86, 0]
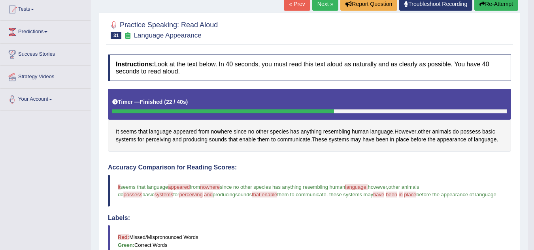
click at [497, 4] on button "Re-Attempt" at bounding box center [496, 3] width 44 height 13
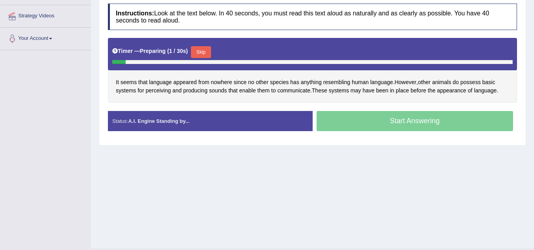
scroll to position [165, 0]
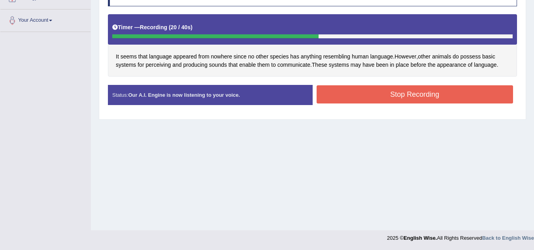
click at [451, 95] on button "Stop Recording" at bounding box center [415, 94] width 197 height 18
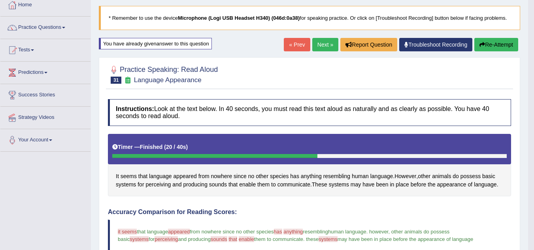
scroll to position [44, 0]
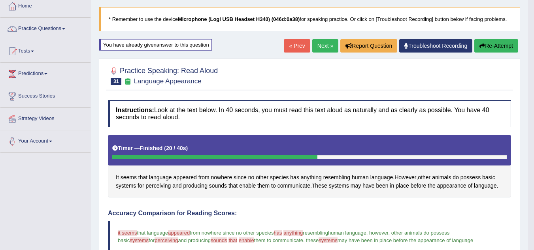
click at [485, 48] on button "Re-Attempt" at bounding box center [496, 45] width 44 height 13
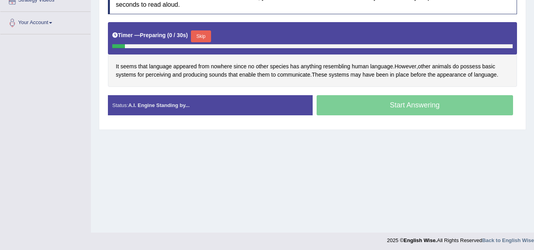
click at [199, 38] on button "Skip" at bounding box center [201, 36] width 20 height 12
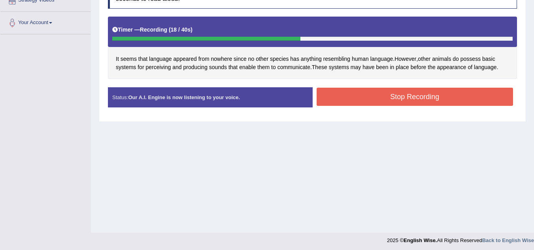
click at [467, 105] on button "Stop Recording" at bounding box center [415, 97] width 197 height 18
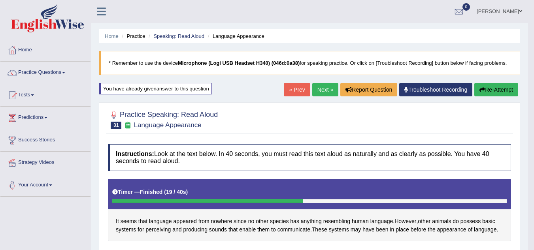
click at [320, 92] on link "Next »" at bounding box center [325, 89] width 26 height 13
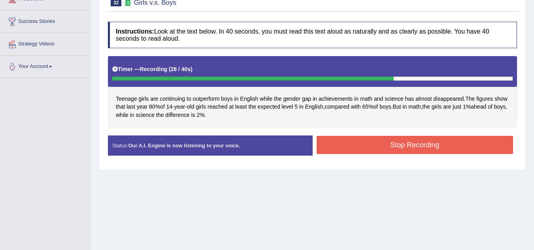
drag, startPoint x: 346, startPoint y: 146, endPoint x: 346, endPoint y: 150, distance: 4.4
click at [346, 147] on button "Stop Recording" at bounding box center [415, 145] width 197 height 18
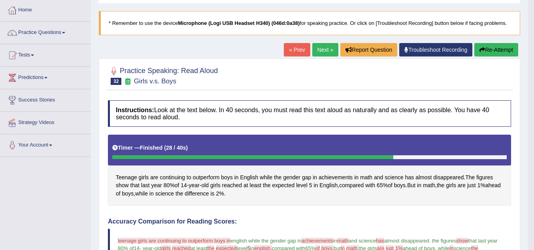
scroll to position [40, 0]
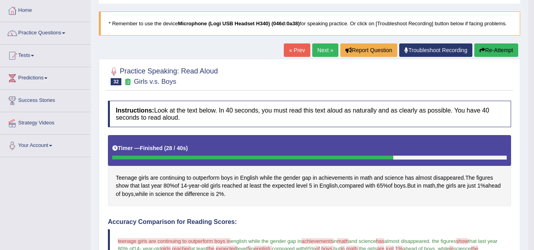
click at [487, 56] on button "Re-Attempt" at bounding box center [496, 49] width 44 height 13
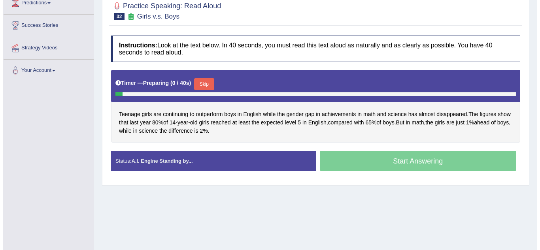
scroll to position [119, 0]
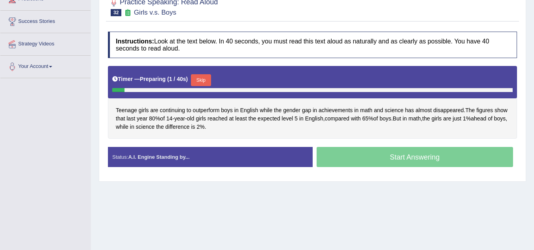
click at [202, 75] on button "Skip" at bounding box center [201, 80] width 20 height 12
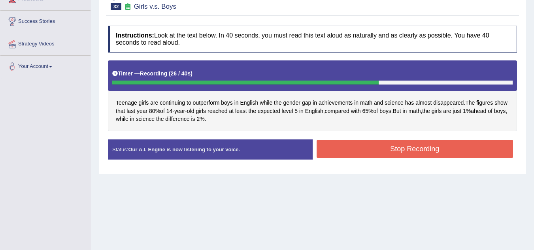
click at [335, 148] on button "Stop Recording" at bounding box center [415, 149] width 197 height 18
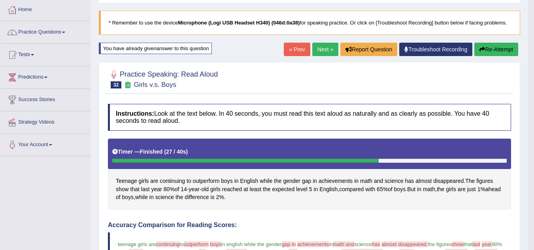
scroll to position [40, 0]
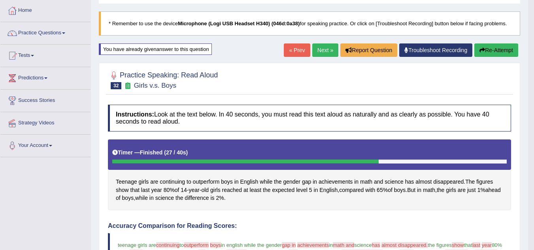
click at [65, 35] on link "Practice Questions" at bounding box center [45, 32] width 90 height 20
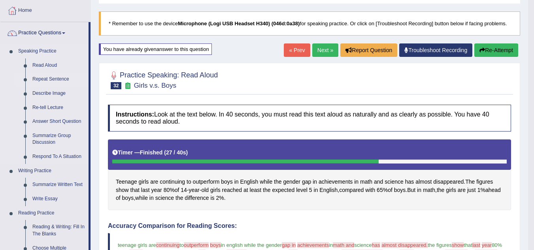
click at [60, 78] on link "Repeat Sentence" at bounding box center [59, 79] width 60 height 14
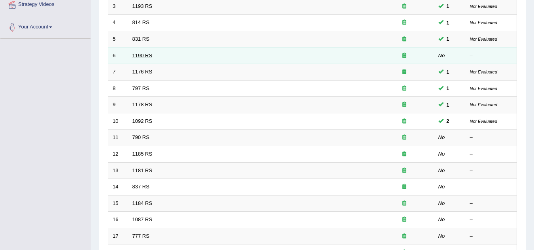
click at [140, 55] on link "1190 RS" at bounding box center [142, 56] width 20 height 6
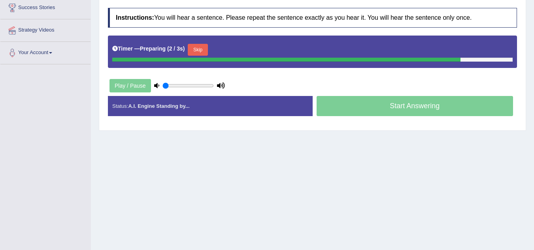
scroll to position [119, 0]
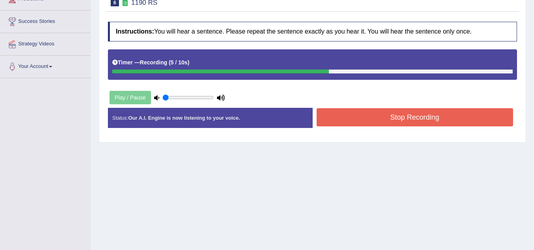
click at [359, 120] on button "Stop Recording" at bounding box center [415, 117] width 197 height 18
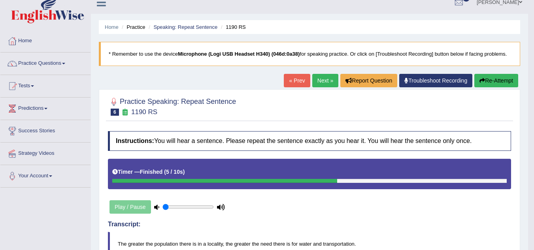
scroll to position [0, 0]
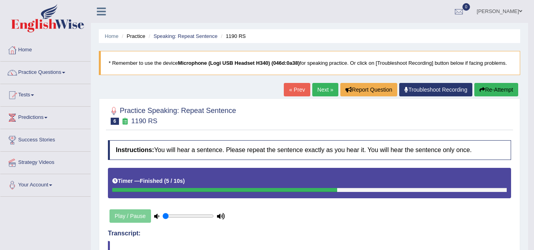
click at [323, 92] on link "Next »" at bounding box center [325, 89] width 26 height 13
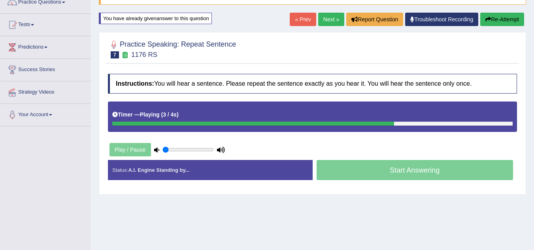
scroll to position [79, 0]
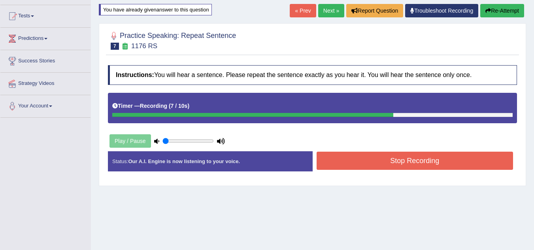
click at [409, 160] on button "Stop Recording" at bounding box center [415, 161] width 197 height 18
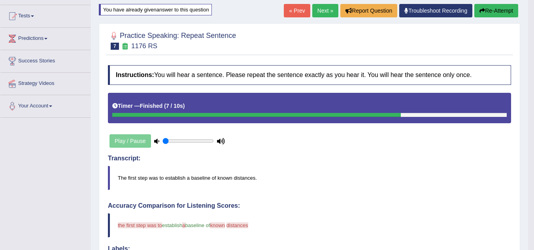
click at [483, 15] on button "Re-Attempt" at bounding box center [496, 10] width 44 height 13
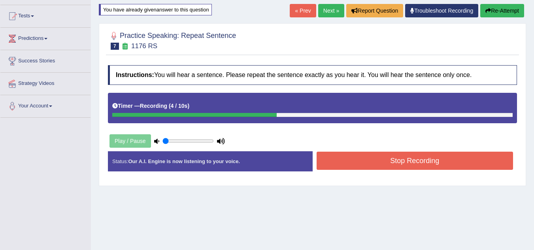
click at [329, 158] on button "Stop Recording" at bounding box center [415, 161] width 197 height 18
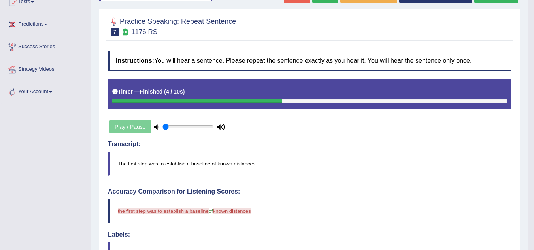
scroll to position [5, 0]
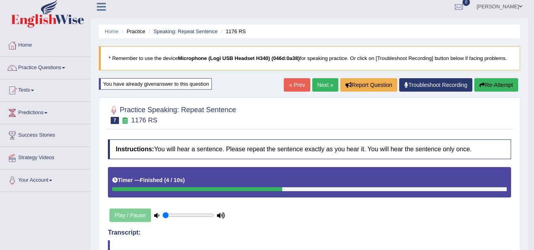
click at [493, 88] on button "Re-Attempt" at bounding box center [496, 84] width 44 height 13
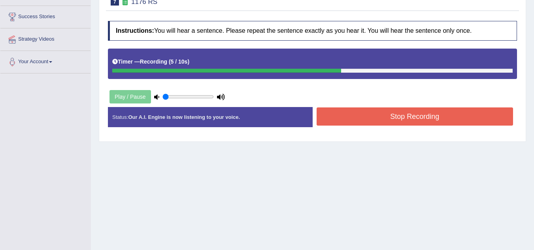
click at [385, 111] on button "Stop Recording" at bounding box center [415, 116] width 197 height 18
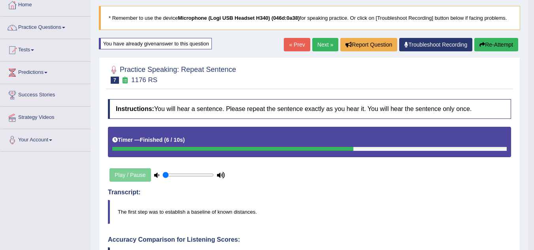
scroll to position [44, 0]
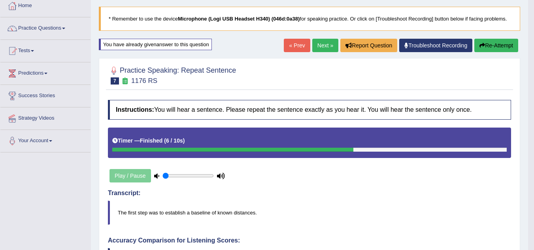
click at [324, 47] on link "Next »" at bounding box center [325, 45] width 26 height 13
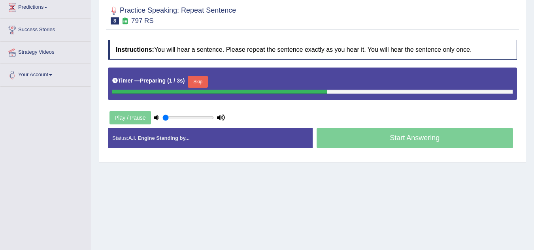
scroll to position [119, 0]
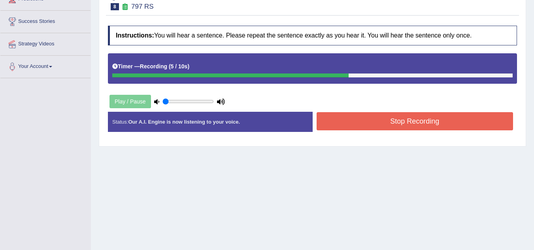
click at [341, 124] on button "Stop Recording" at bounding box center [415, 121] width 197 height 18
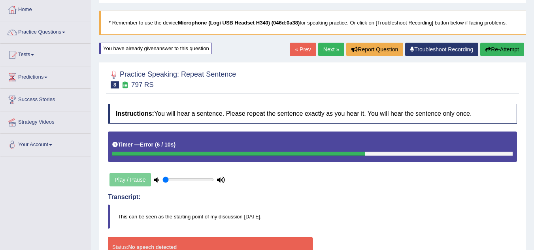
scroll to position [40, 0]
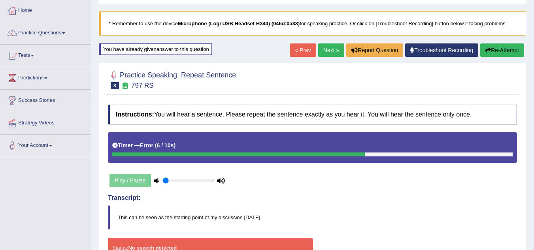
click at [507, 53] on button "Re-Attempt" at bounding box center [502, 49] width 44 height 13
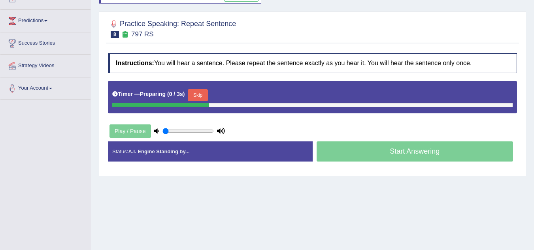
scroll to position [119, 0]
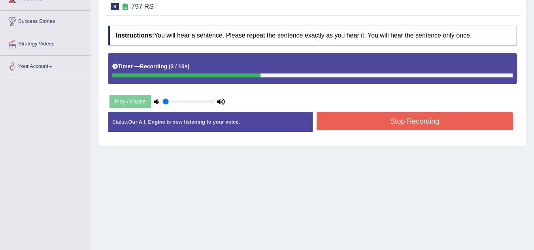
click at [399, 126] on button "Stop Recording" at bounding box center [415, 121] width 197 height 18
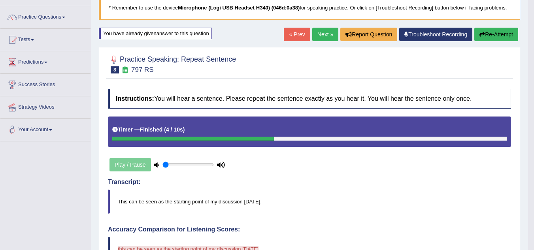
scroll to position [79, 0]
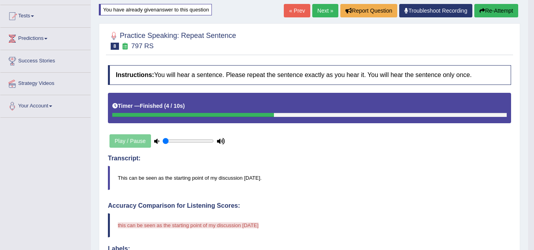
click at [488, 11] on button "Re-Attempt" at bounding box center [496, 10] width 44 height 13
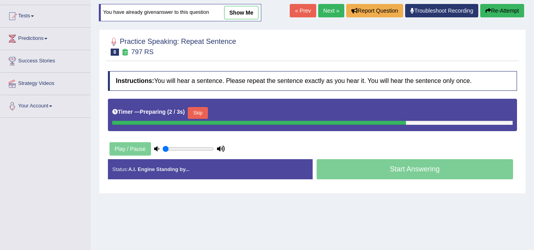
click at [205, 113] on button "Skip" at bounding box center [198, 113] width 20 height 12
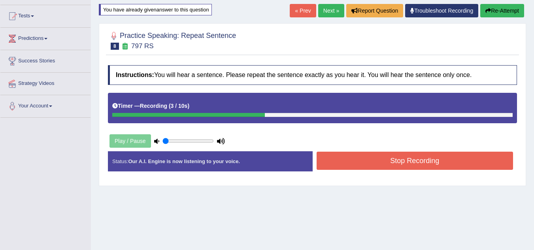
click at [348, 164] on button "Stop Recording" at bounding box center [415, 161] width 197 height 18
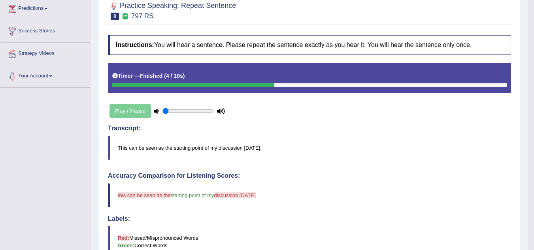
scroll to position [79, 0]
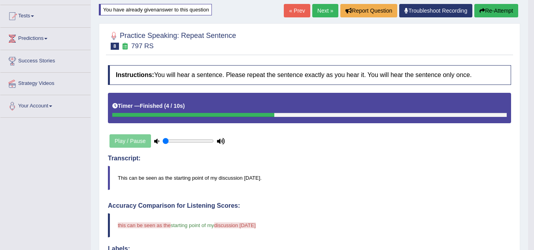
click at [483, 13] on button "Re-Attempt" at bounding box center [496, 10] width 44 height 13
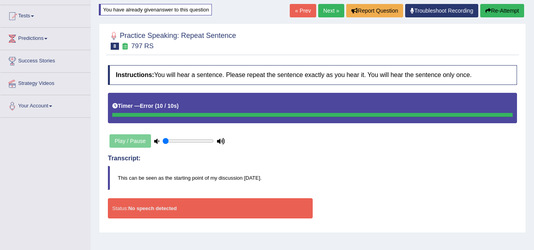
click at [507, 7] on button "Re-Attempt" at bounding box center [502, 10] width 44 height 13
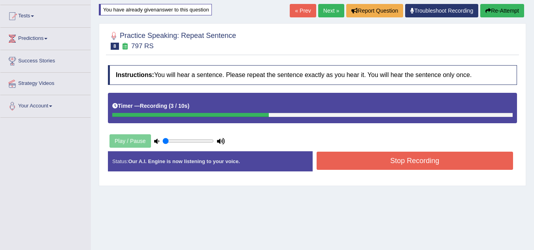
click at [424, 163] on button "Stop Recording" at bounding box center [415, 161] width 197 height 18
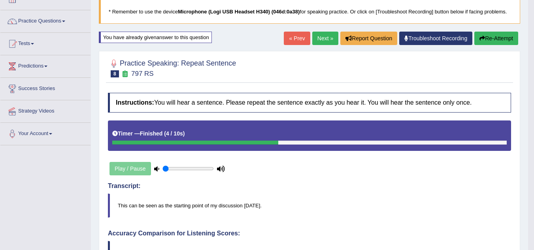
scroll to position [40, 0]
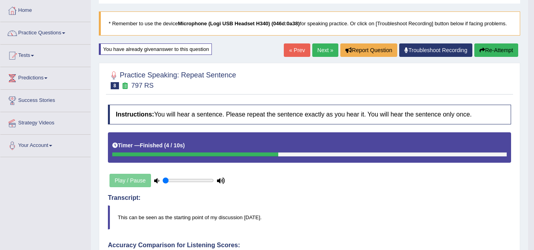
click at [322, 51] on link "Next »" at bounding box center [325, 49] width 26 height 13
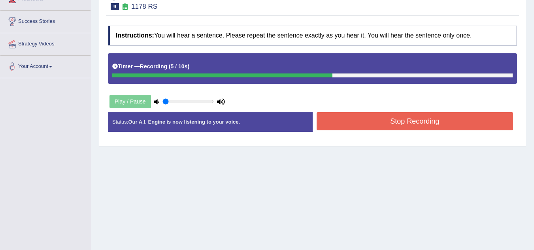
click at [353, 121] on button "Stop Recording" at bounding box center [415, 121] width 197 height 18
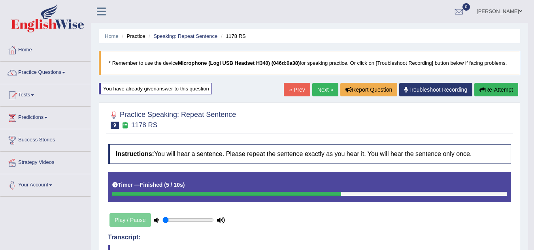
click at [316, 89] on link "Next »" at bounding box center [325, 89] width 26 height 13
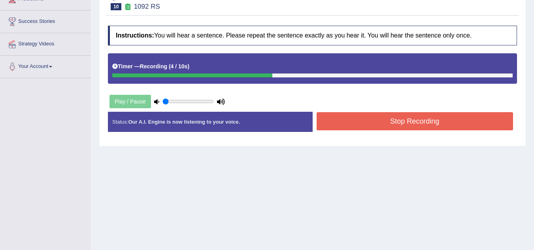
click at [366, 126] on button "Stop Recording" at bounding box center [415, 121] width 197 height 18
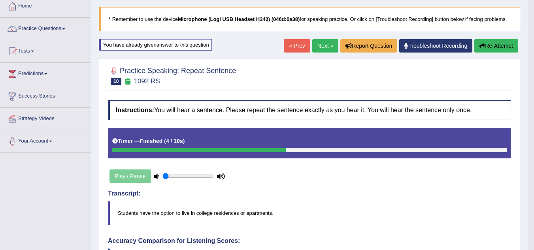
scroll to position [40, 0]
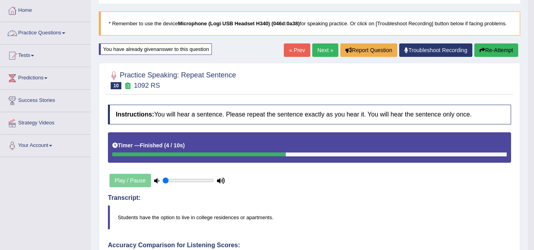
click at [57, 34] on link "Practice Questions" at bounding box center [45, 32] width 90 height 20
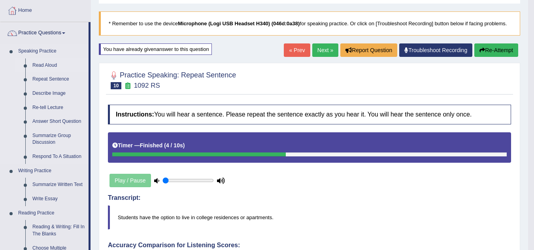
click at [53, 62] on link "Read Aloud" at bounding box center [59, 65] width 60 height 14
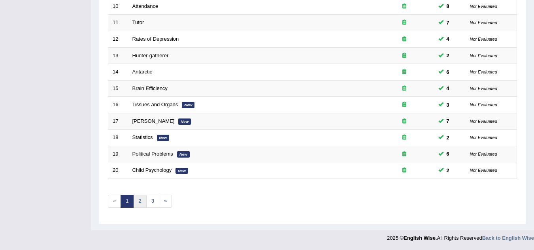
click at [144, 200] on link "2" at bounding box center [139, 201] width 13 height 13
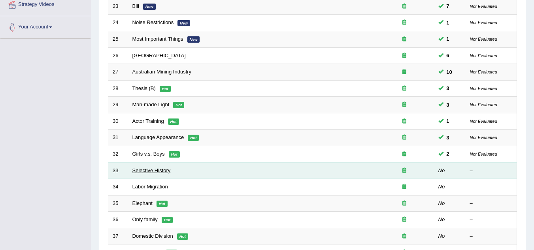
click at [145, 173] on link "Selective History" at bounding box center [151, 171] width 38 height 6
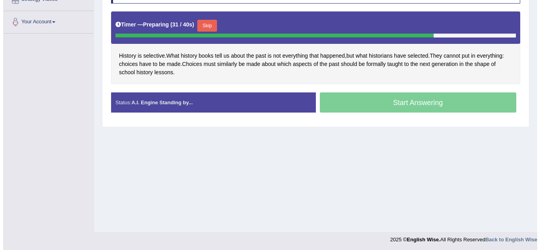
scroll to position [165, 0]
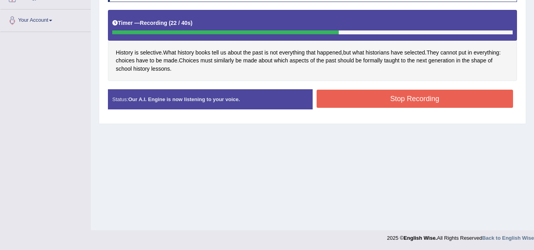
click at [353, 97] on button "Stop Recording" at bounding box center [415, 99] width 197 height 18
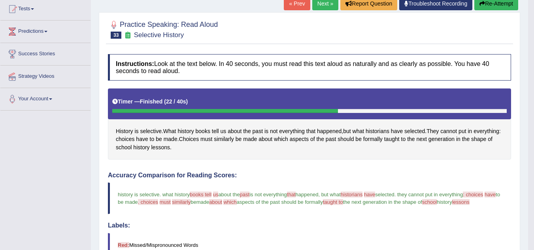
scroll to position [86, 0]
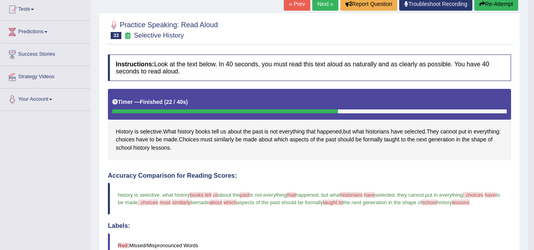
click at [324, 5] on link "Next »" at bounding box center [325, 3] width 26 height 13
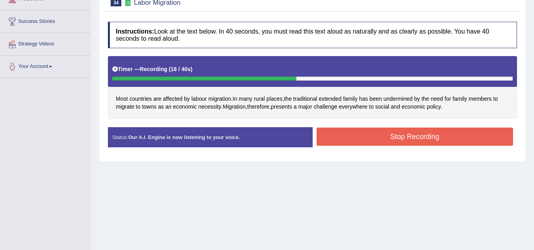
click at [426, 143] on button "Stop Recording" at bounding box center [415, 137] width 197 height 18
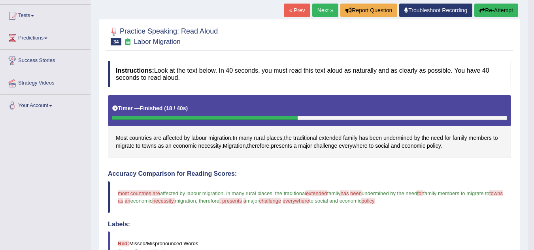
scroll to position [79, 0]
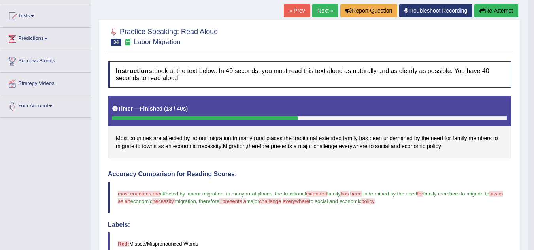
click at [479, 11] on icon "button" at bounding box center [482, 11] width 6 height 6
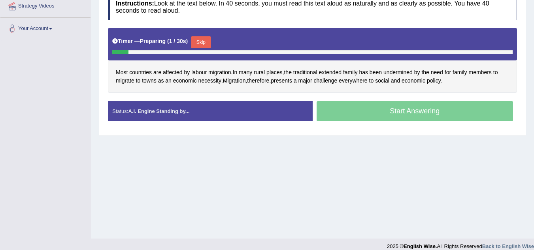
scroll to position [158, 0]
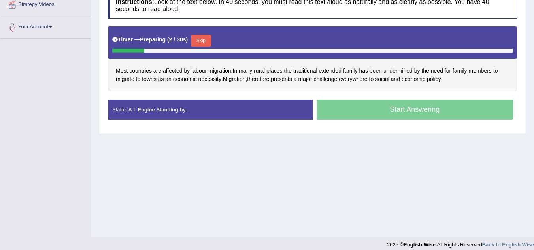
click at [205, 36] on button "Skip" at bounding box center [201, 41] width 20 height 12
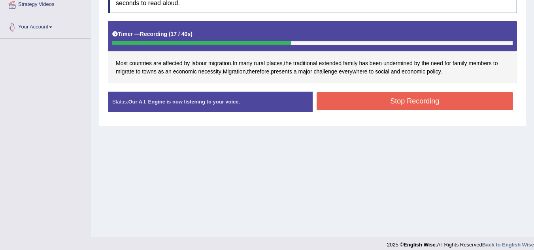
click at [397, 98] on button "Stop Recording" at bounding box center [415, 101] width 197 height 18
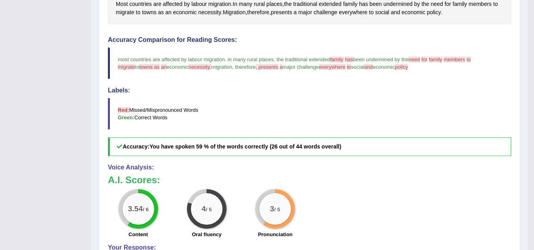
scroll to position [237, 0]
